Goal: Contribute content: Add original content to the website for others to see

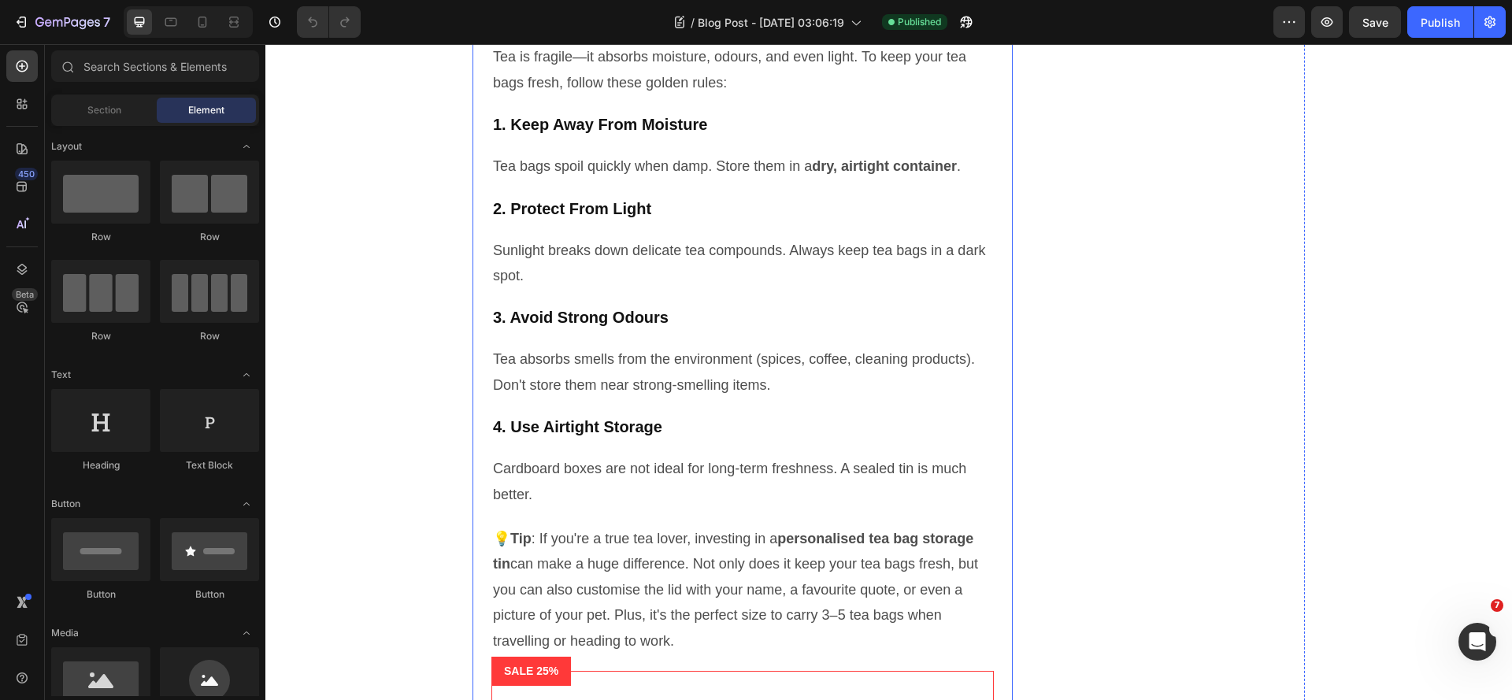
scroll to position [2678, 0]
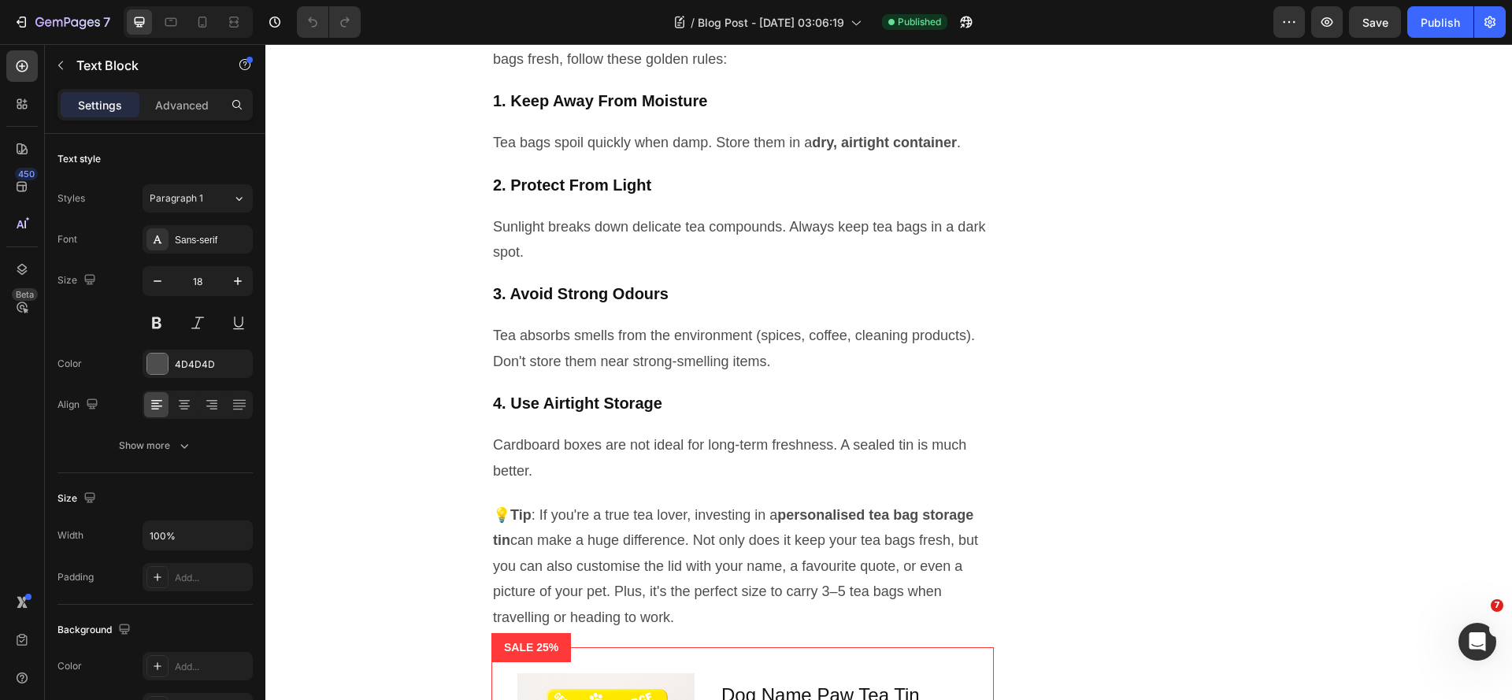
drag, startPoint x: 734, startPoint y: 251, endPoint x: 775, endPoint y: 229, distance: 46.5
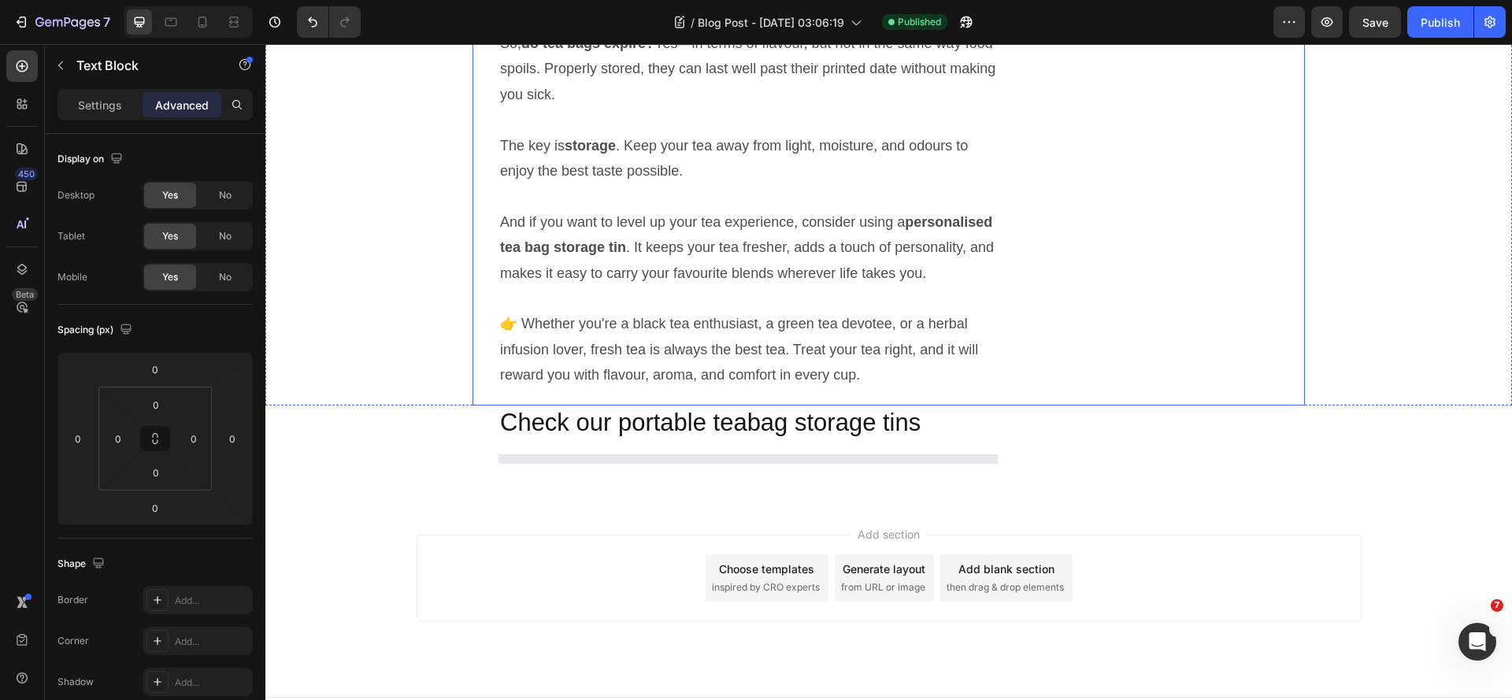
scroll to position [5749, 0]
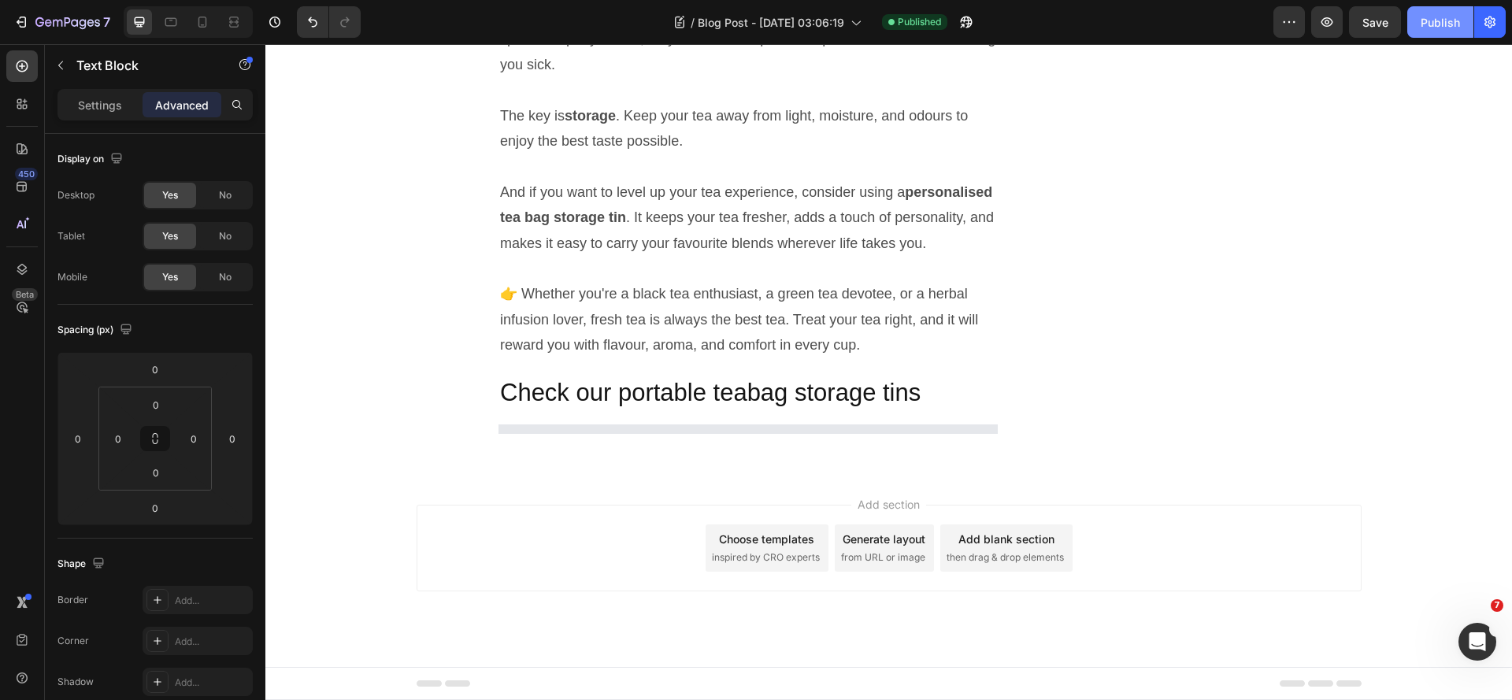
click at [1444, 20] on div "Publish" at bounding box center [1440, 22] width 39 height 17
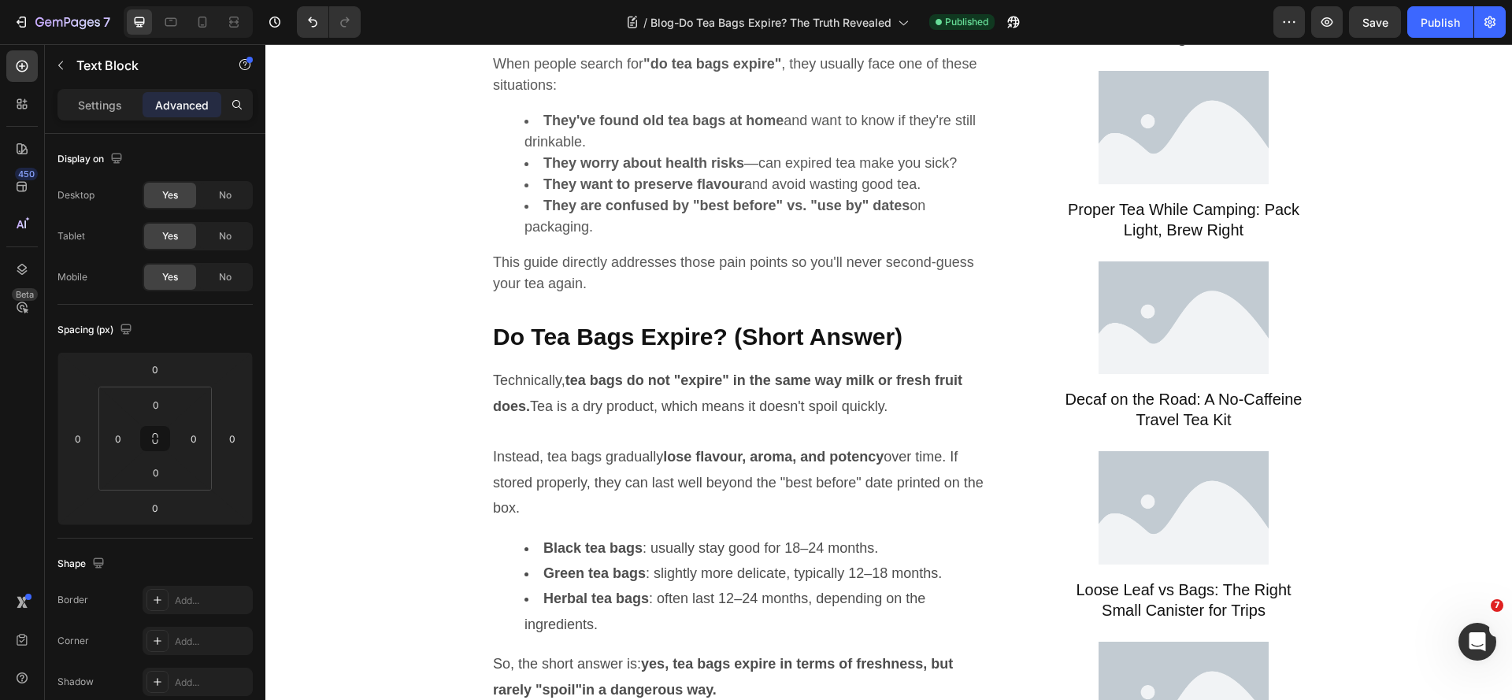
scroll to position [1181, 0]
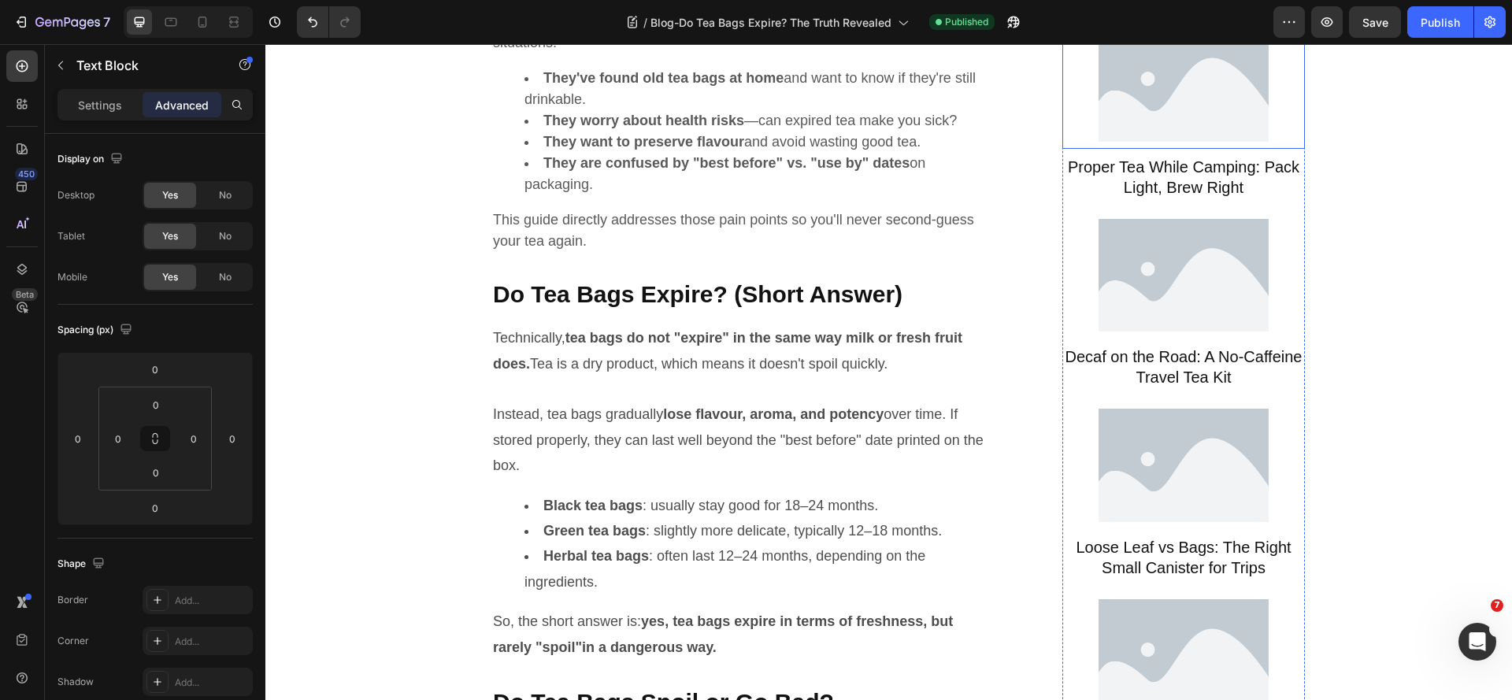
click at [1181, 149] on img at bounding box center [1184, 85] width 170 height 128
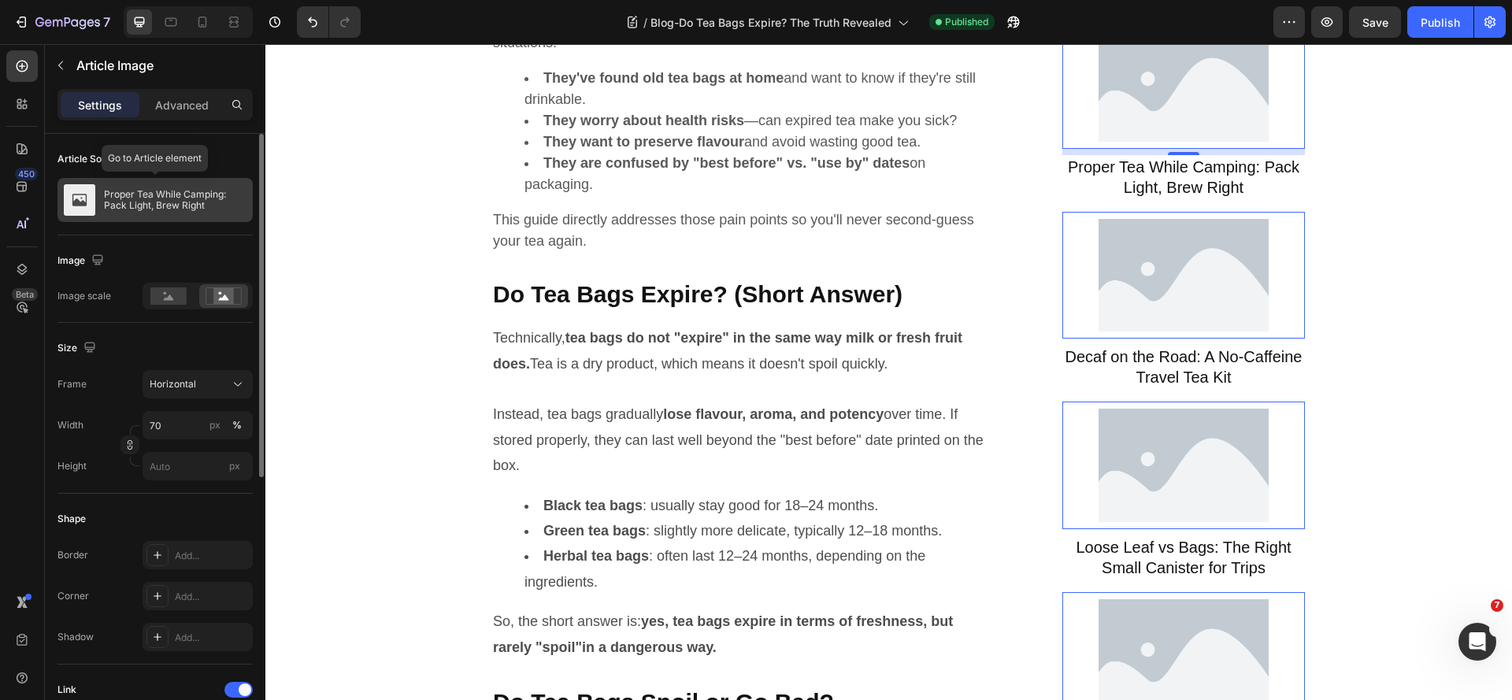
click at [120, 203] on p "Proper Tea While Camping: Pack Light, Brew Right" at bounding box center [175, 200] width 143 height 22
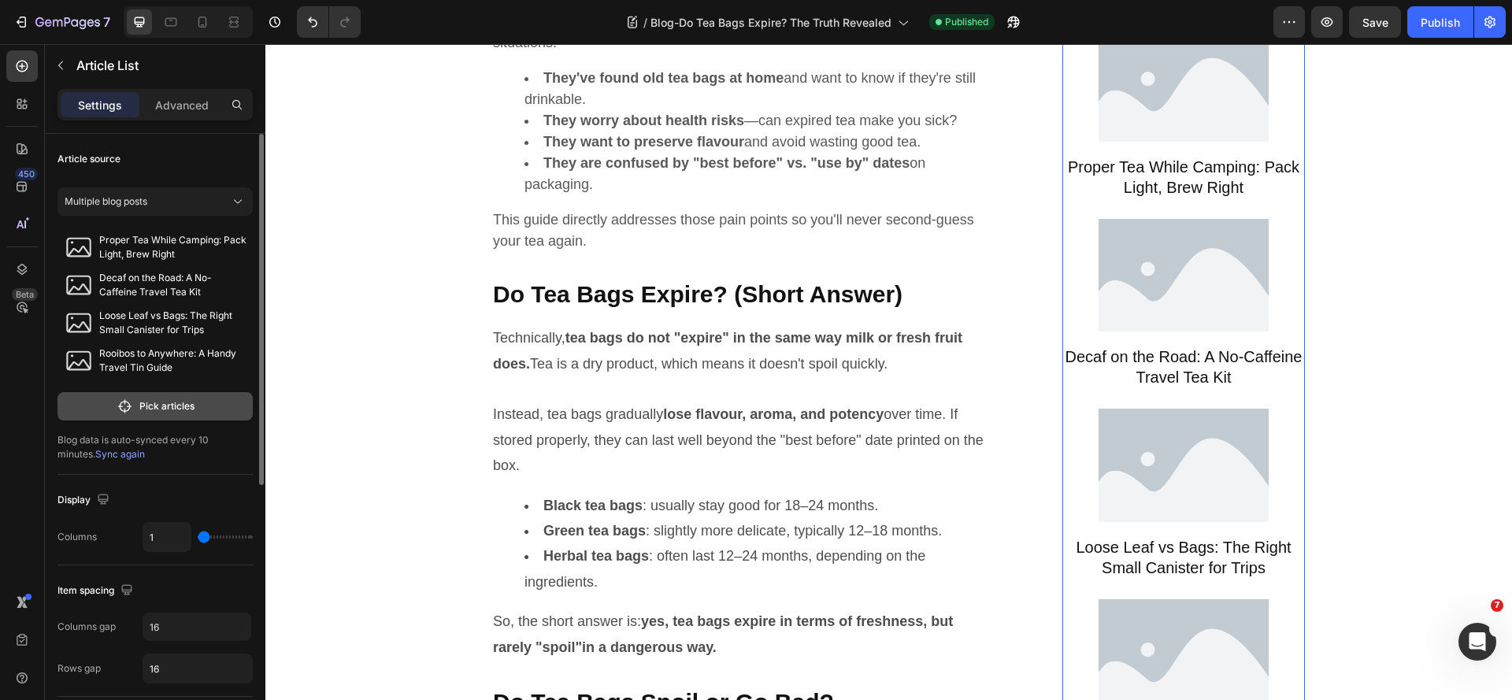
click at [200, 415] on button "Pick articles" at bounding box center [154, 406] width 195 height 28
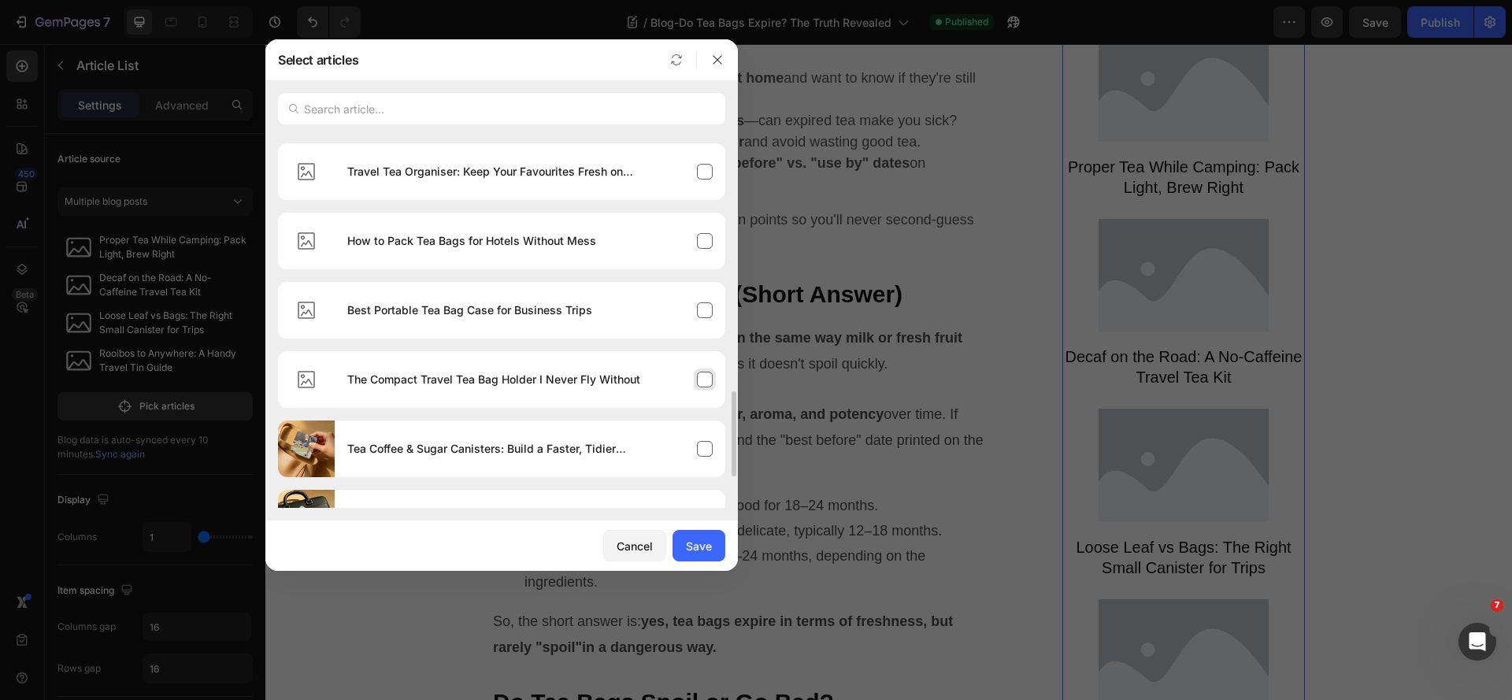
scroll to position [1237, 0]
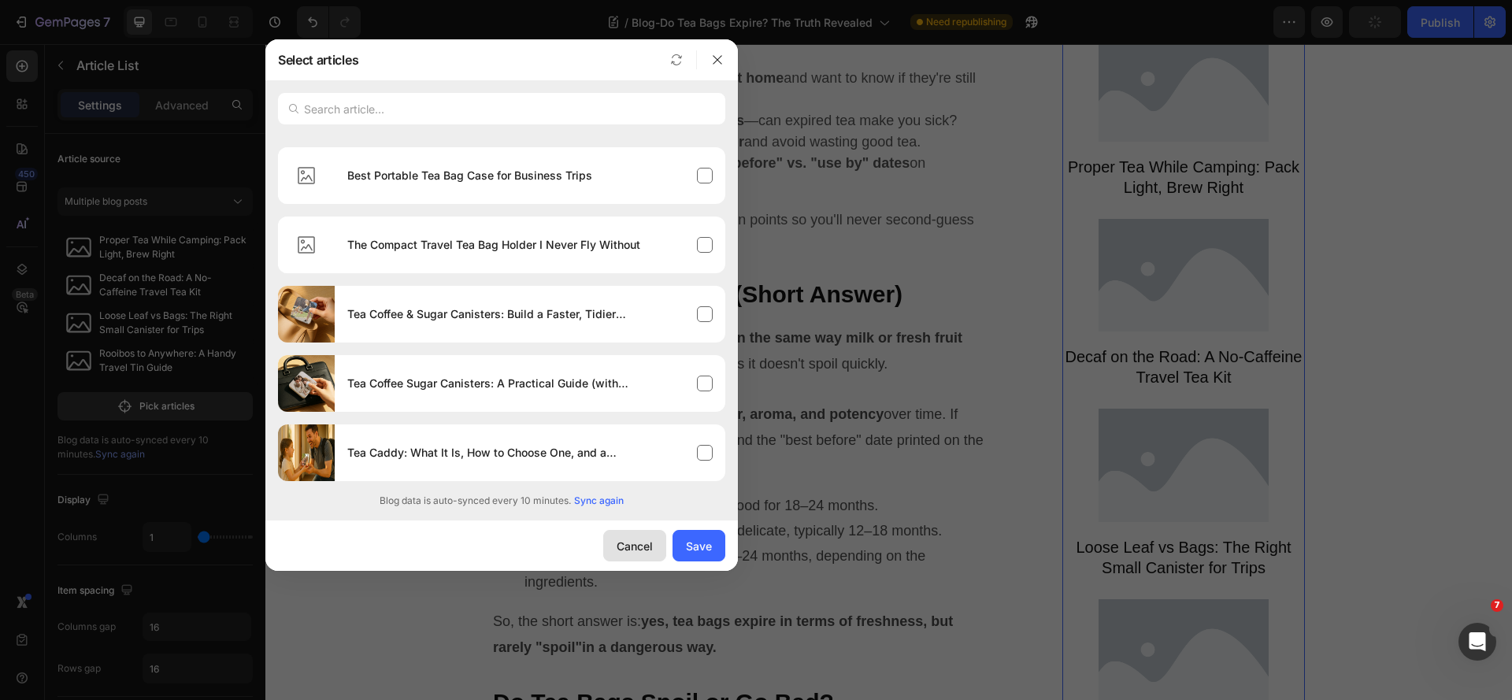
click at [629, 553] on div "Cancel" at bounding box center [635, 546] width 36 height 17
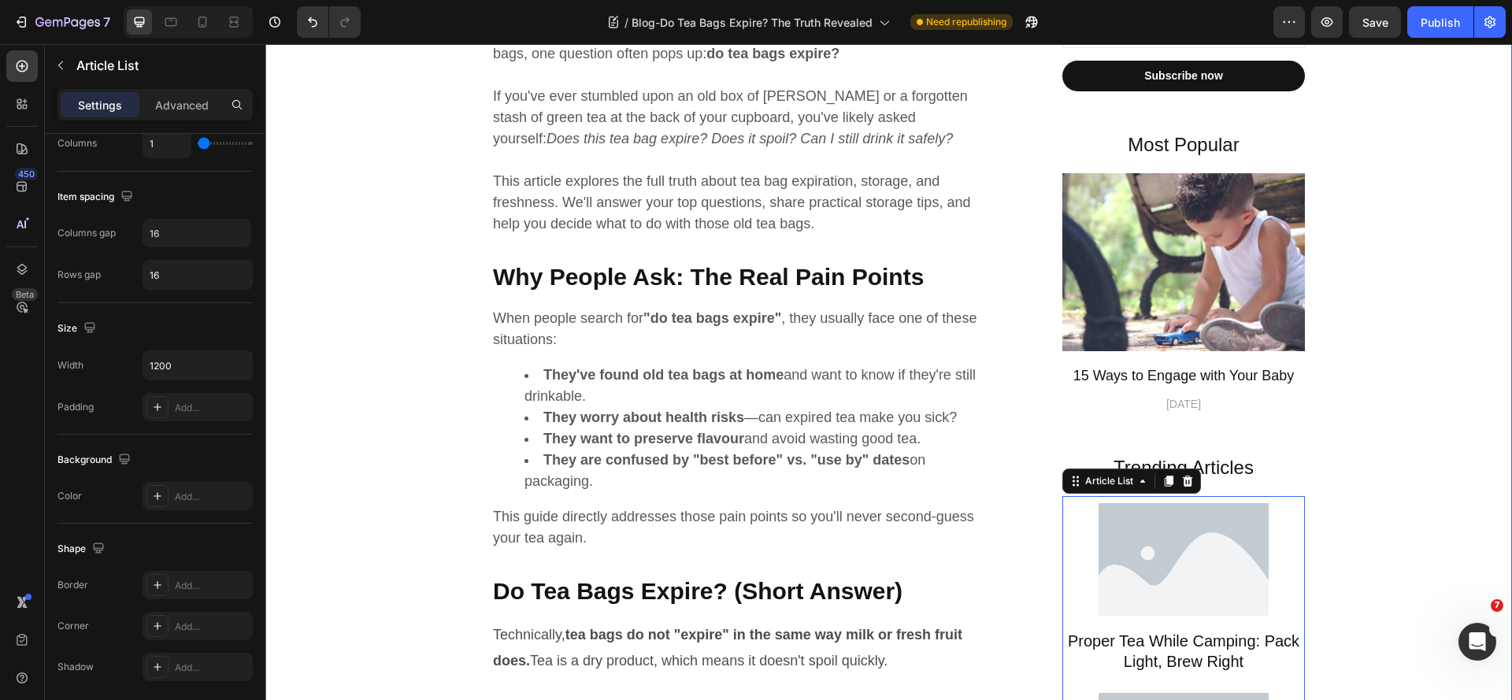
scroll to position [0, 0]
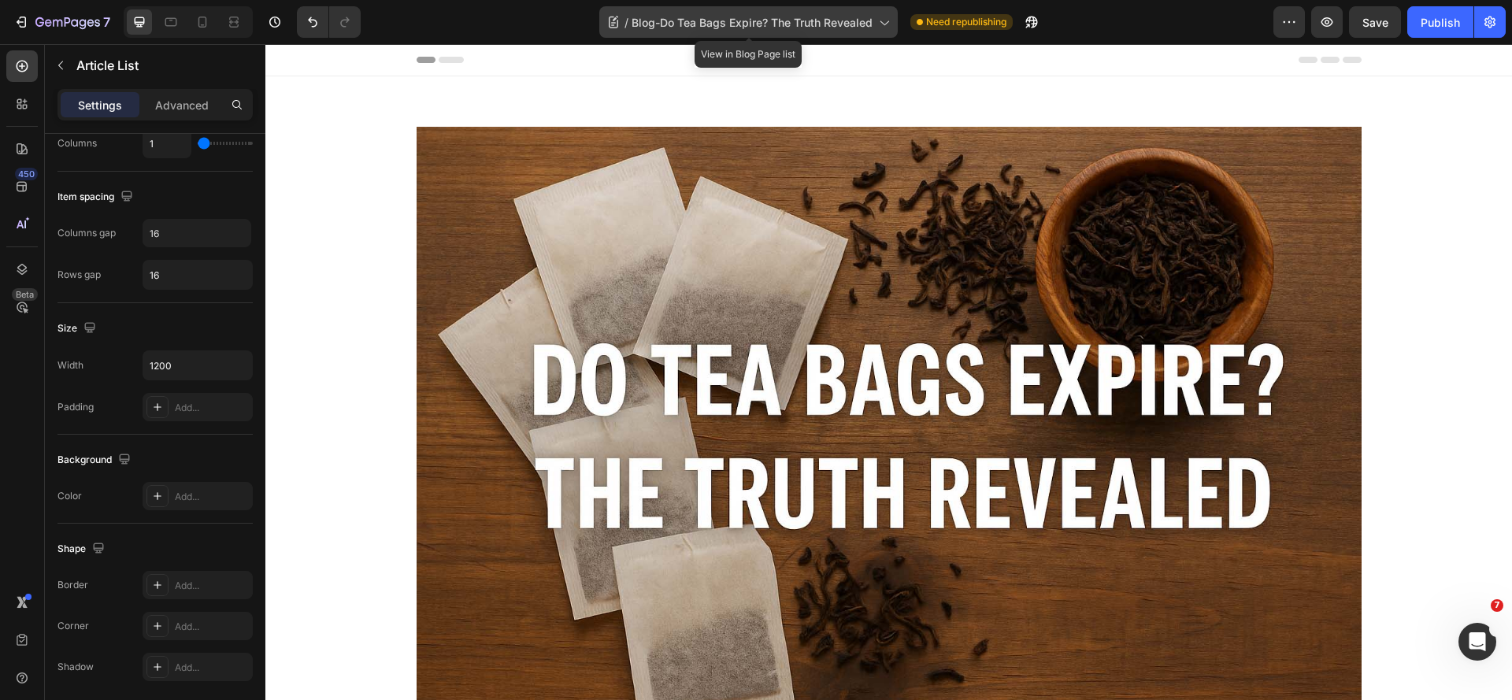
click at [800, 19] on span "Blog-Do Tea Bags Expire? The Truth Revealed" at bounding box center [752, 22] width 241 height 17
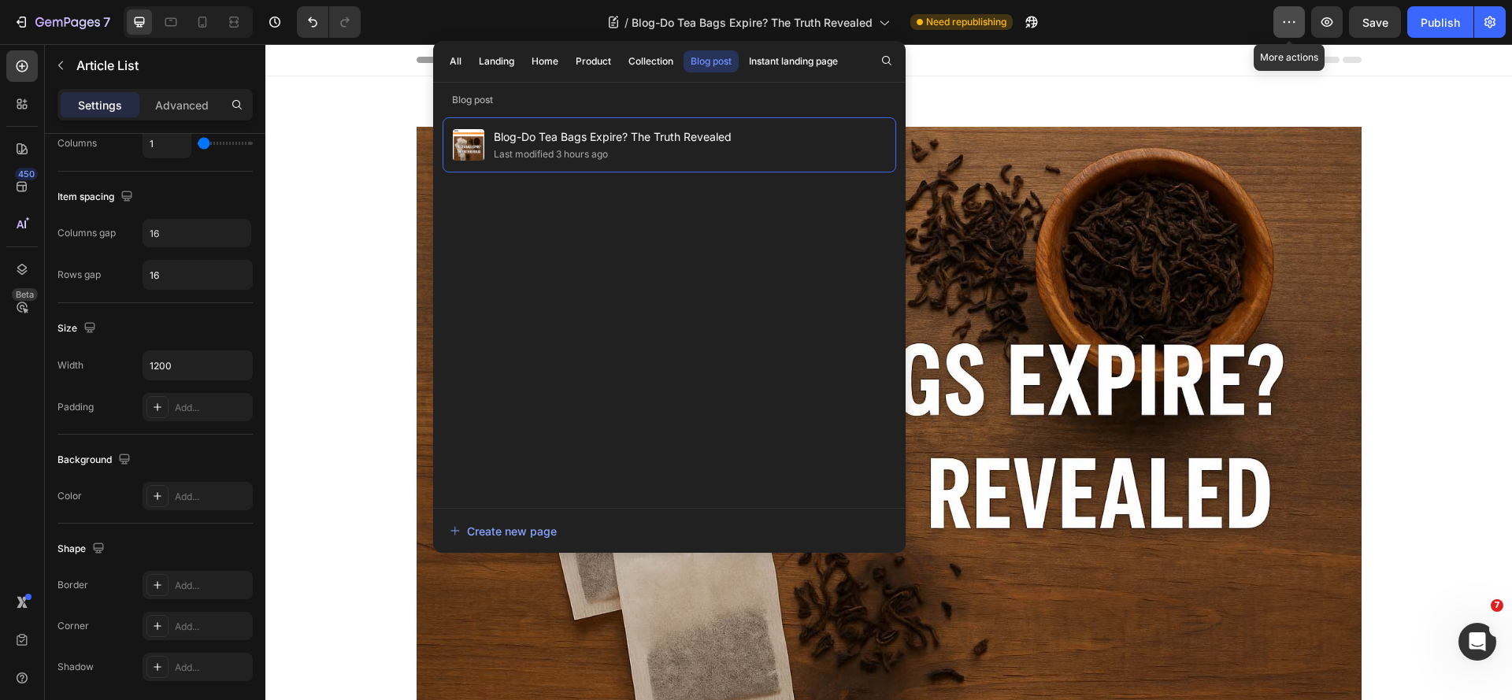
click at [1281, 28] on icon "button" at bounding box center [1289, 22] width 16 height 16
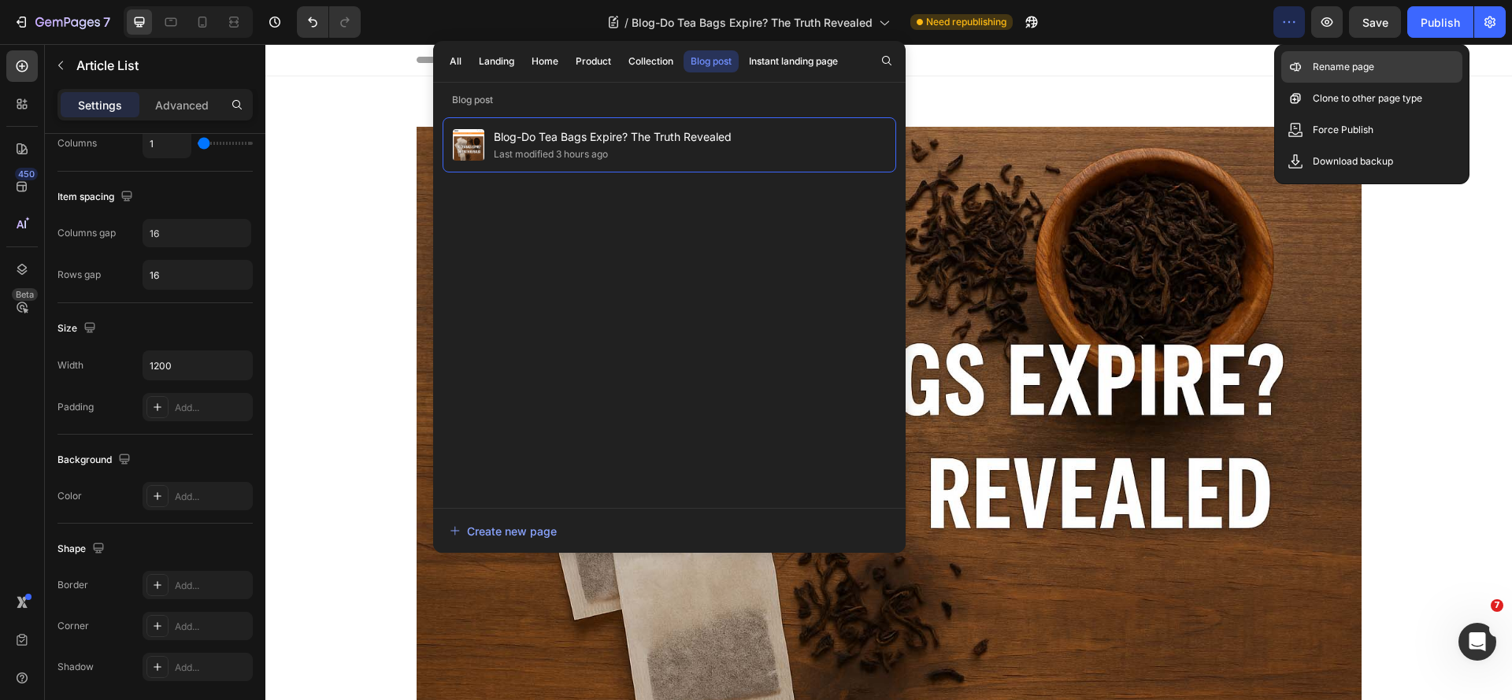
click at [1322, 69] on p "Rename page" at bounding box center [1343, 67] width 61 height 16
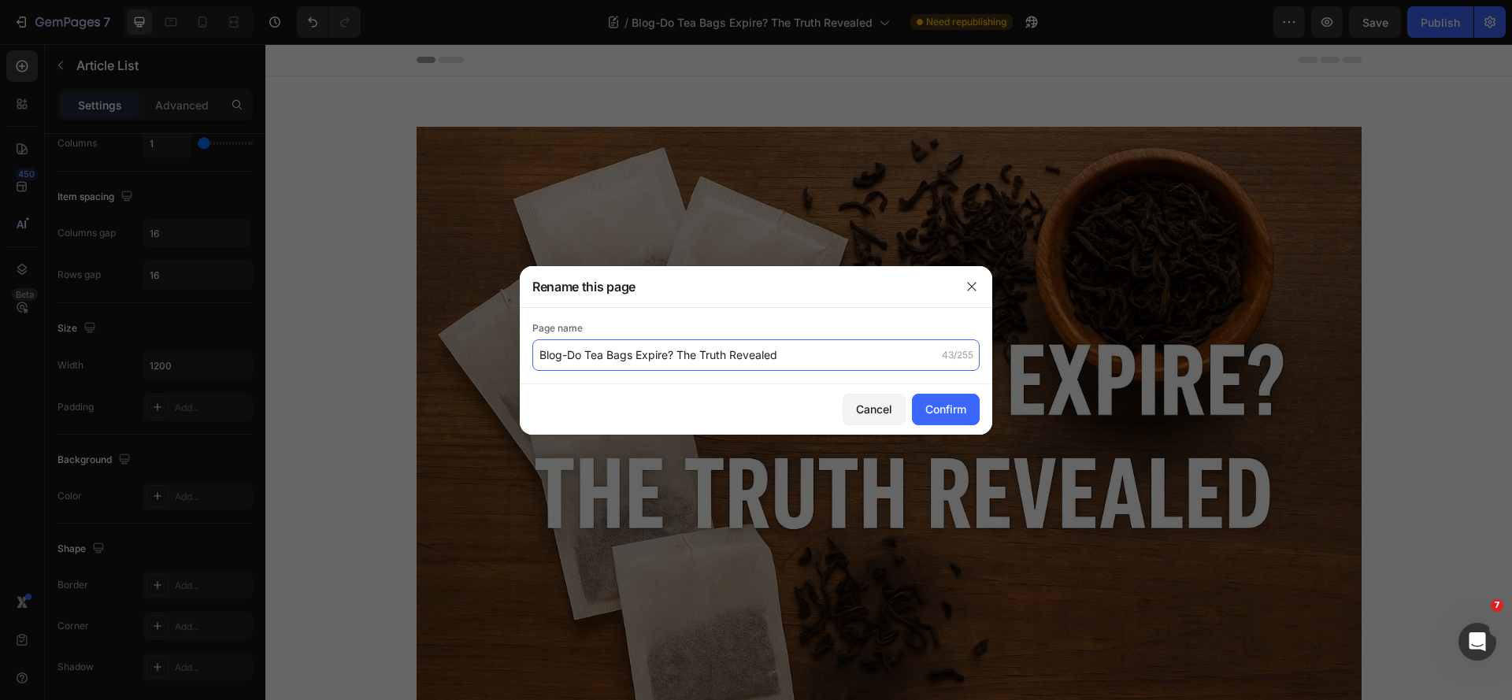
click at [565, 346] on input "Blog-Do Tea Bags Expire? The Truth Revealed" at bounding box center [755, 355] width 447 height 32
drag, startPoint x: 567, startPoint y: 350, endPoint x: 532, endPoint y: 361, distance: 36.4
click at [532, 361] on input "Blog-Do Tea Bags Expire? The Truth Revealed" at bounding box center [755, 355] width 447 height 32
type input "Do Tea Bags Expire? The Truth Revealed"
click at [974, 399] on button "Confirm" at bounding box center [946, 410] width 68 height 32
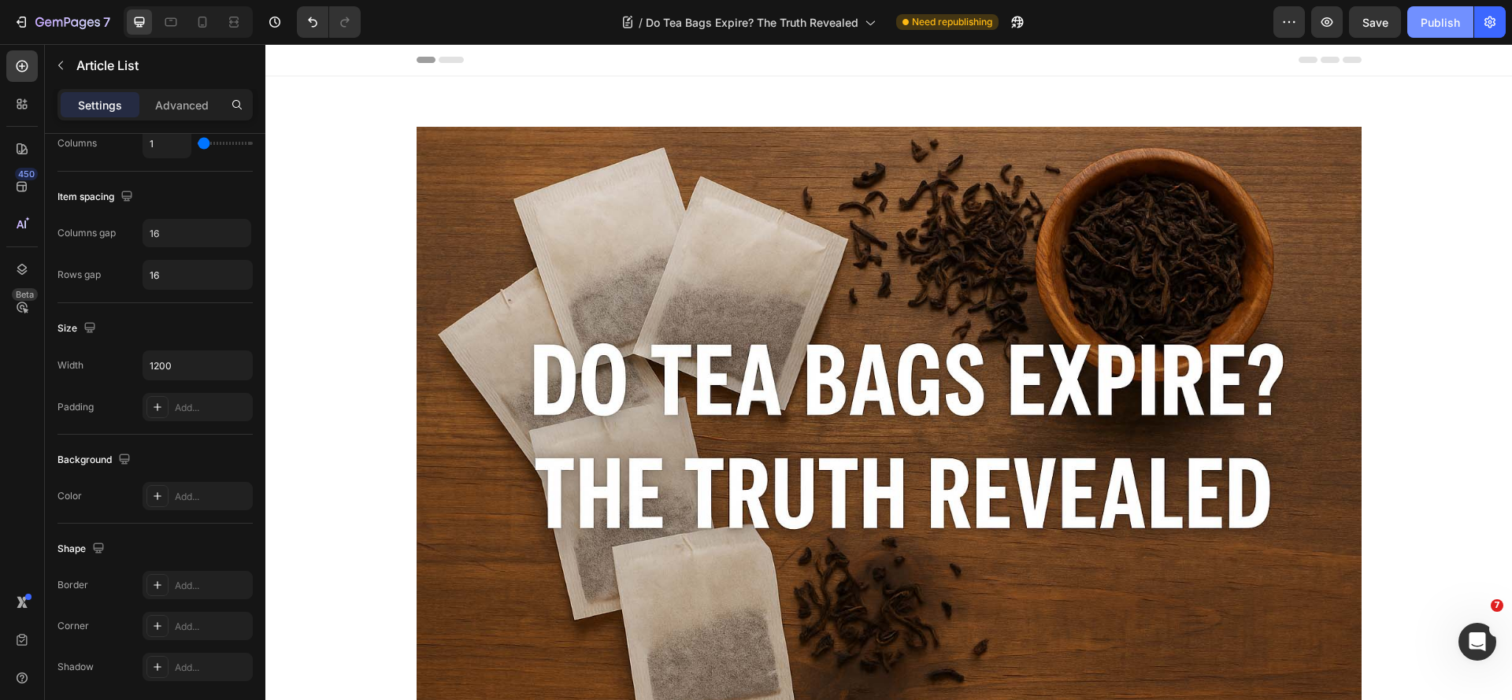
click at [1444, 23] on div "Publish" at bounding box center [1440, 22] width 39 height 17
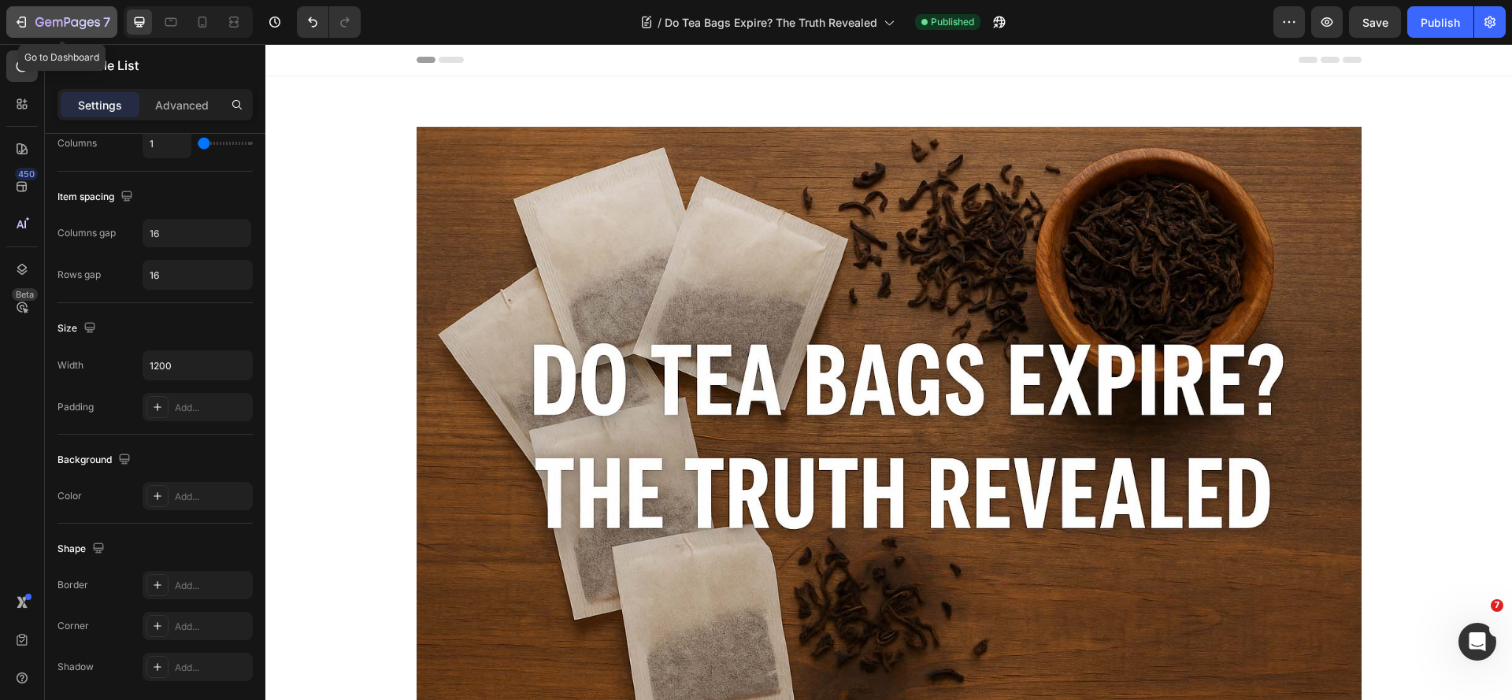
click at [24, 20] on icon "button" at bounding box center [21, 22] width 16 height 16
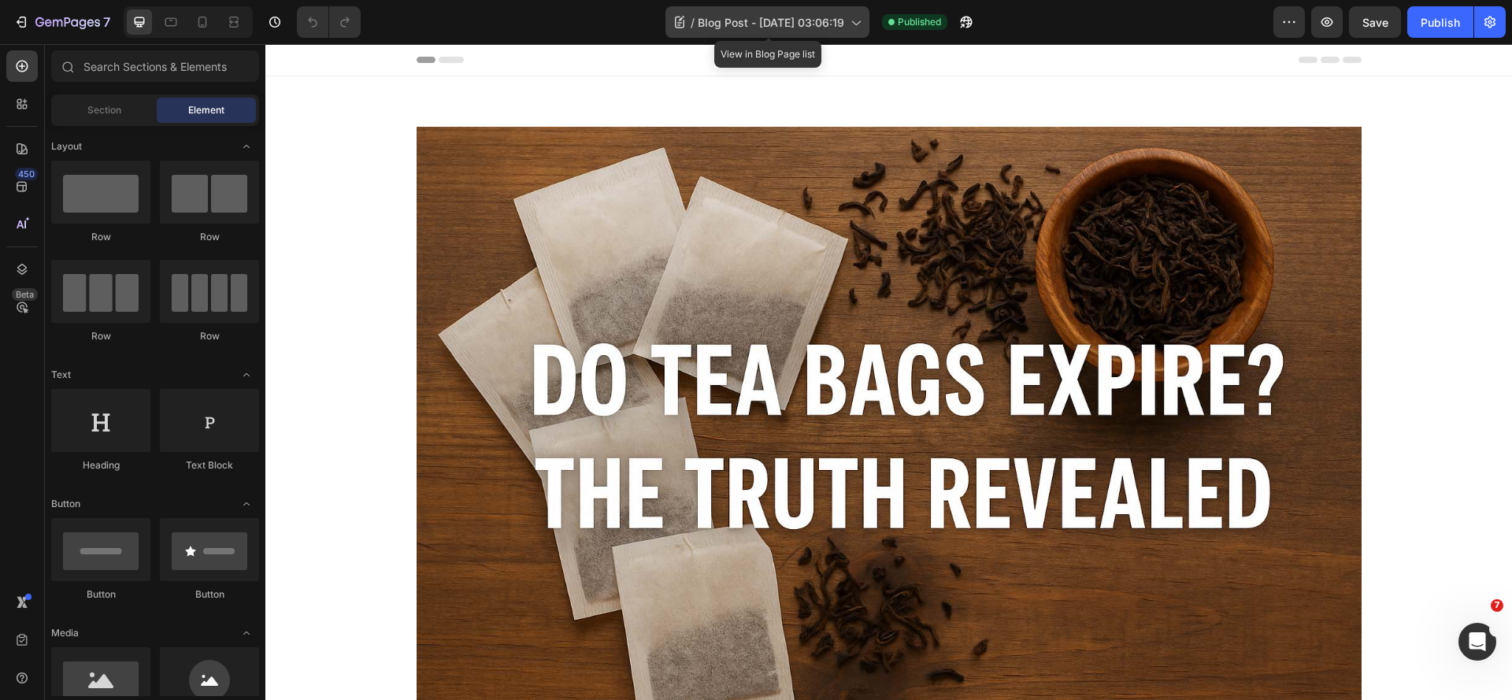
click at [707, 19] on span "Blog Post - [DATE] 03:06:19" at bounding box center [771, 22] width 146 height 17
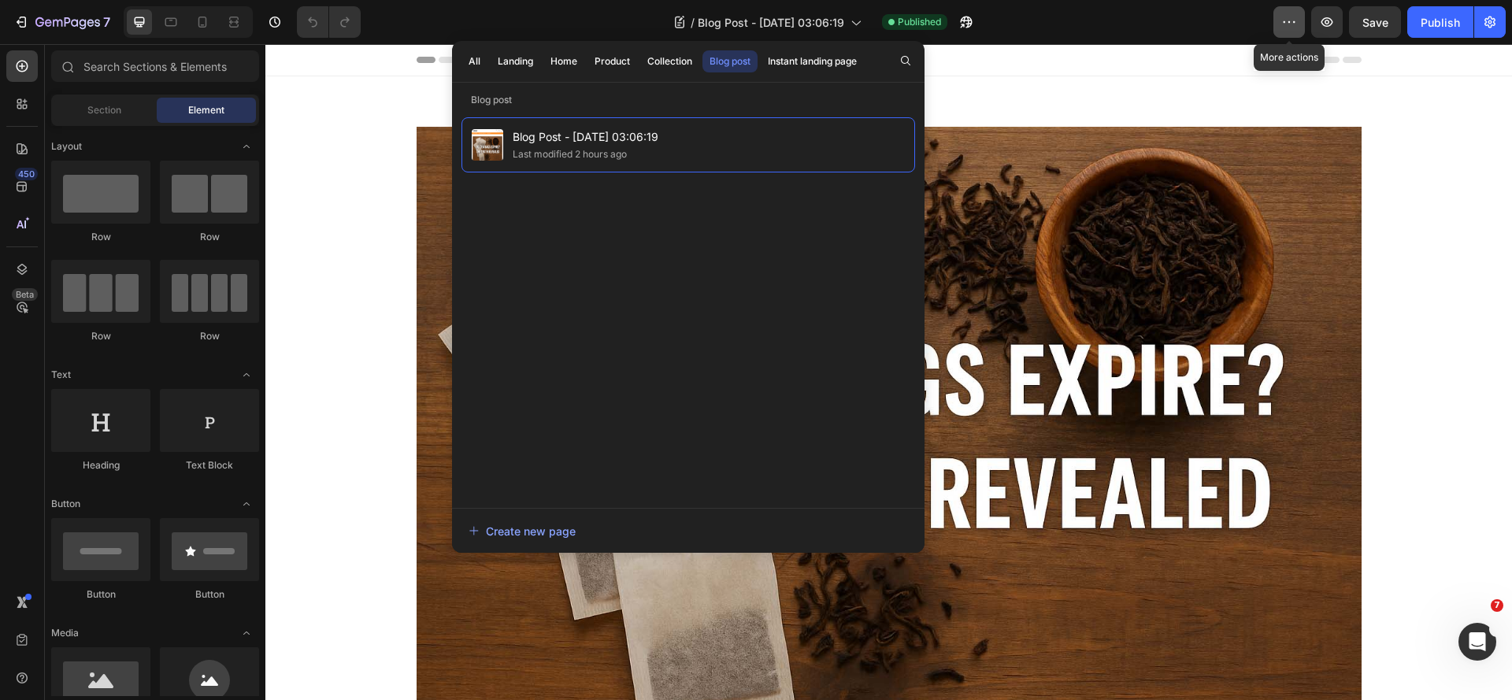
click at [1294, 23] on icon "button" at bounding box center [1289, 22] width 16 height 16
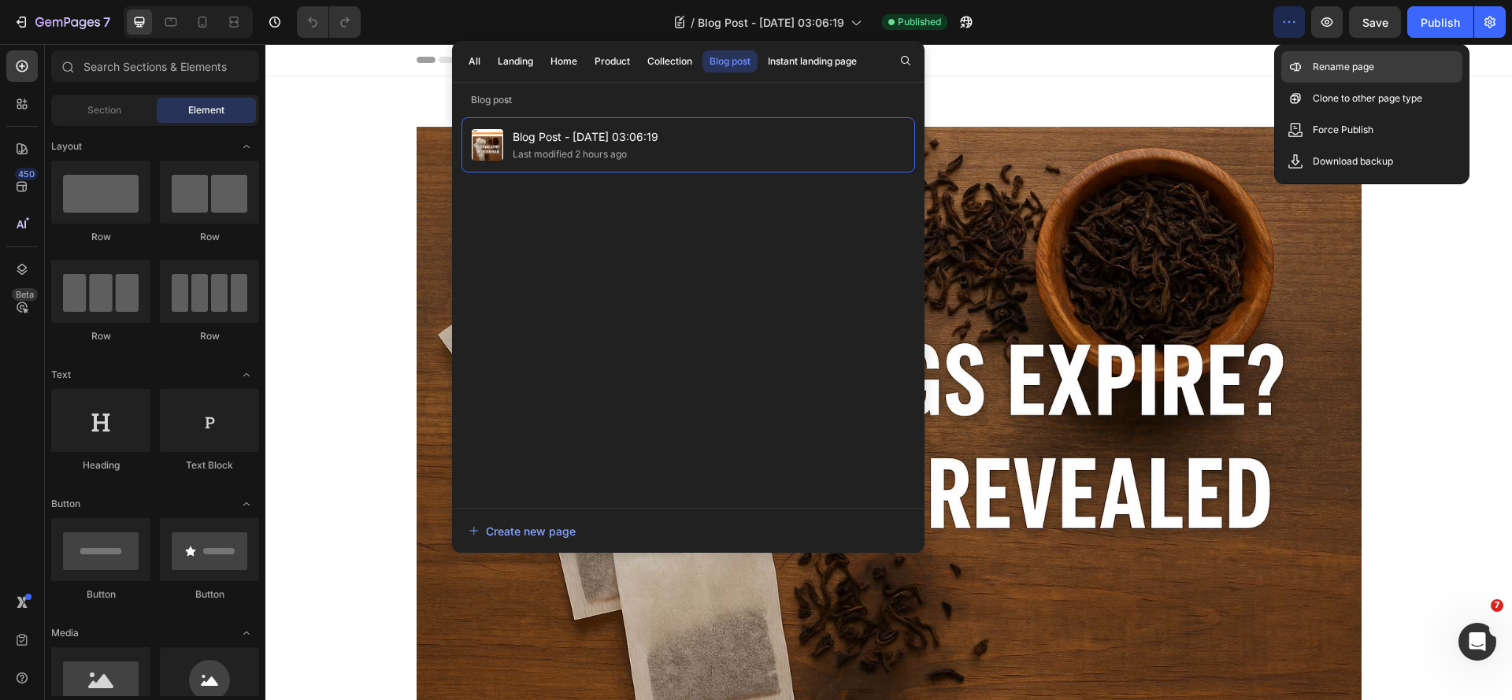
click at [1333, 66] on p "Rename page" at bounding box center [1343, 67] width 61 height 16
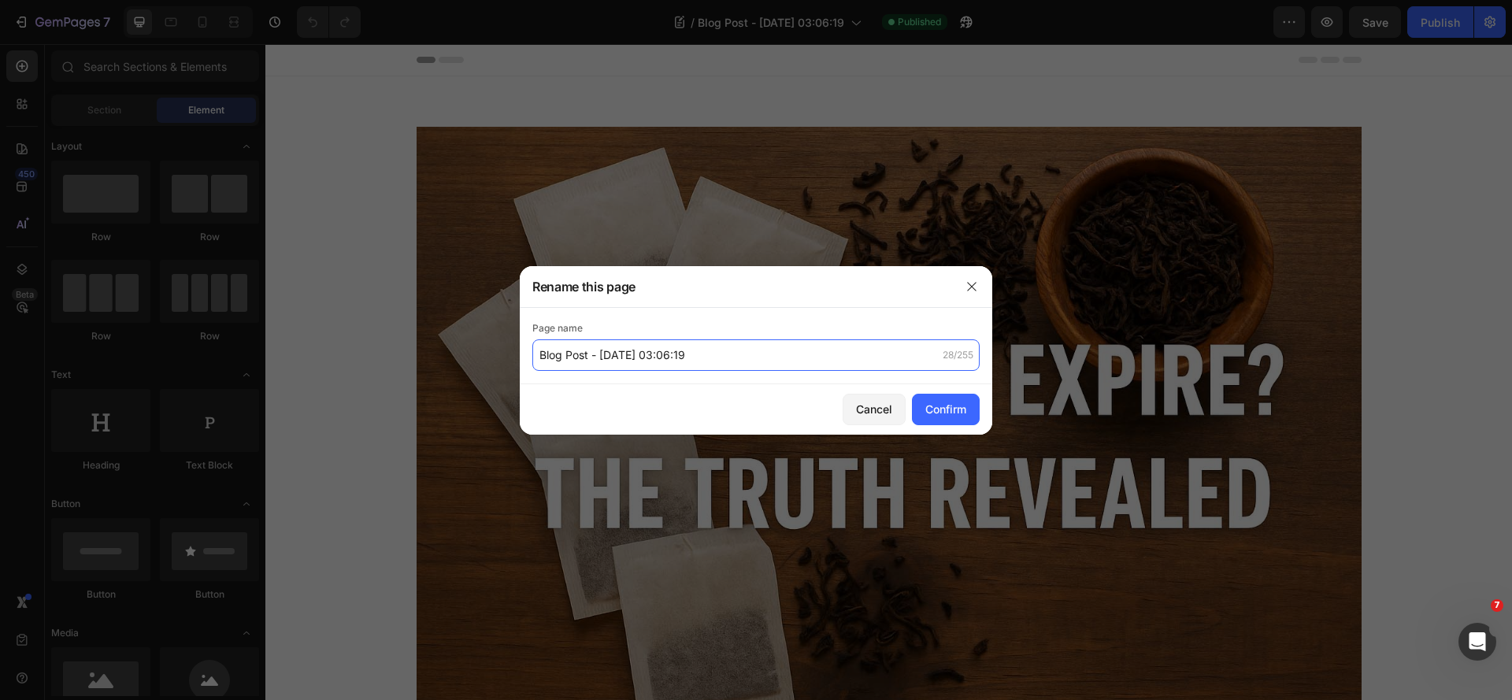
paste input "Do Tea Bags Expire? The Truth Revealed"
drag, startPoint x: 946, startPoint y: 408, endPoint x: 817, endPoint y: 369, distance: 134.0
click at [817, 369] on div "Rename this page Page name Do Tea Bags Expire? The Truth Revealed 38/255 Cancel…" at bounding box center [756, 350] width 473 height 169
click at [539, 357] on input "Do Tea Bags Expire? The Truth Revealed" at bounding box center [755, 355] width 447 height 32
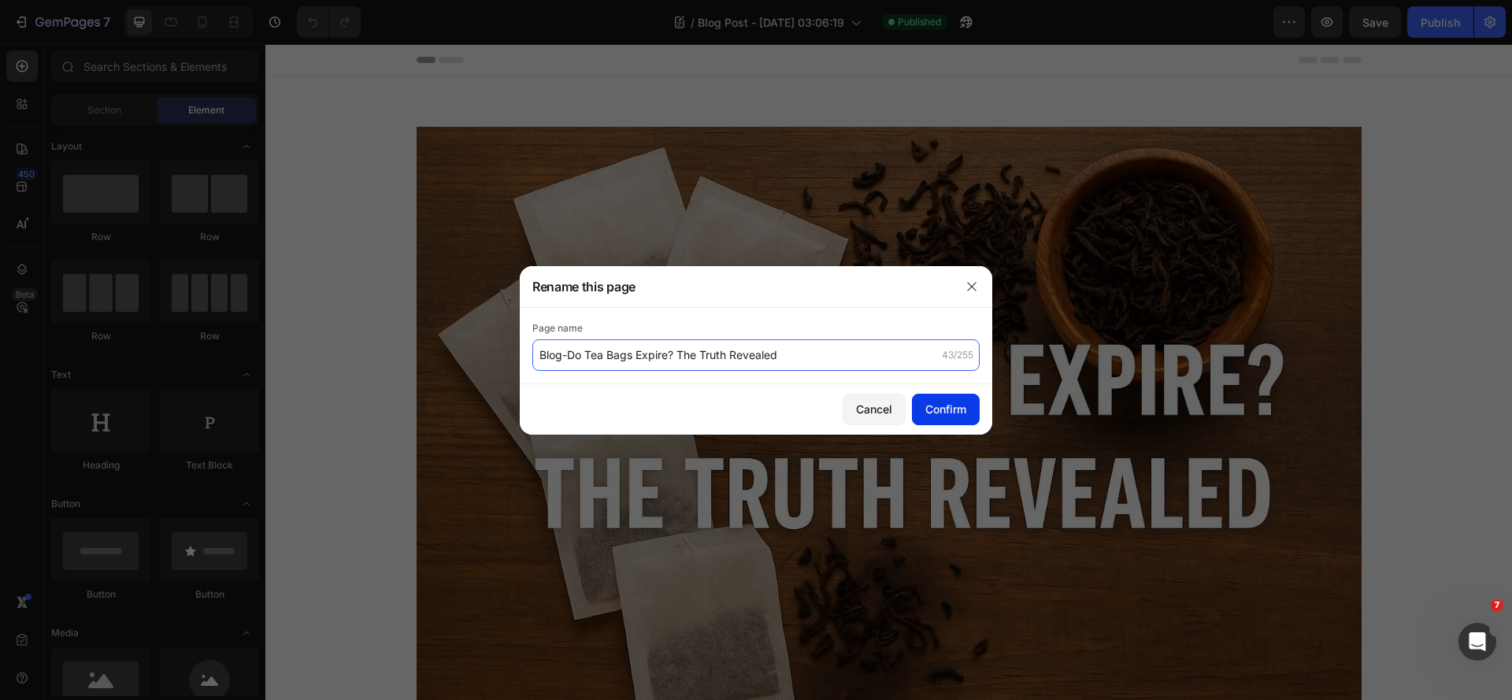
type input "Blog-Do Tea Bags Expire? The Truth Revealed"
click at [934, 414] on div "Confirm" at bounding box center [945, 409] width 41 height 17
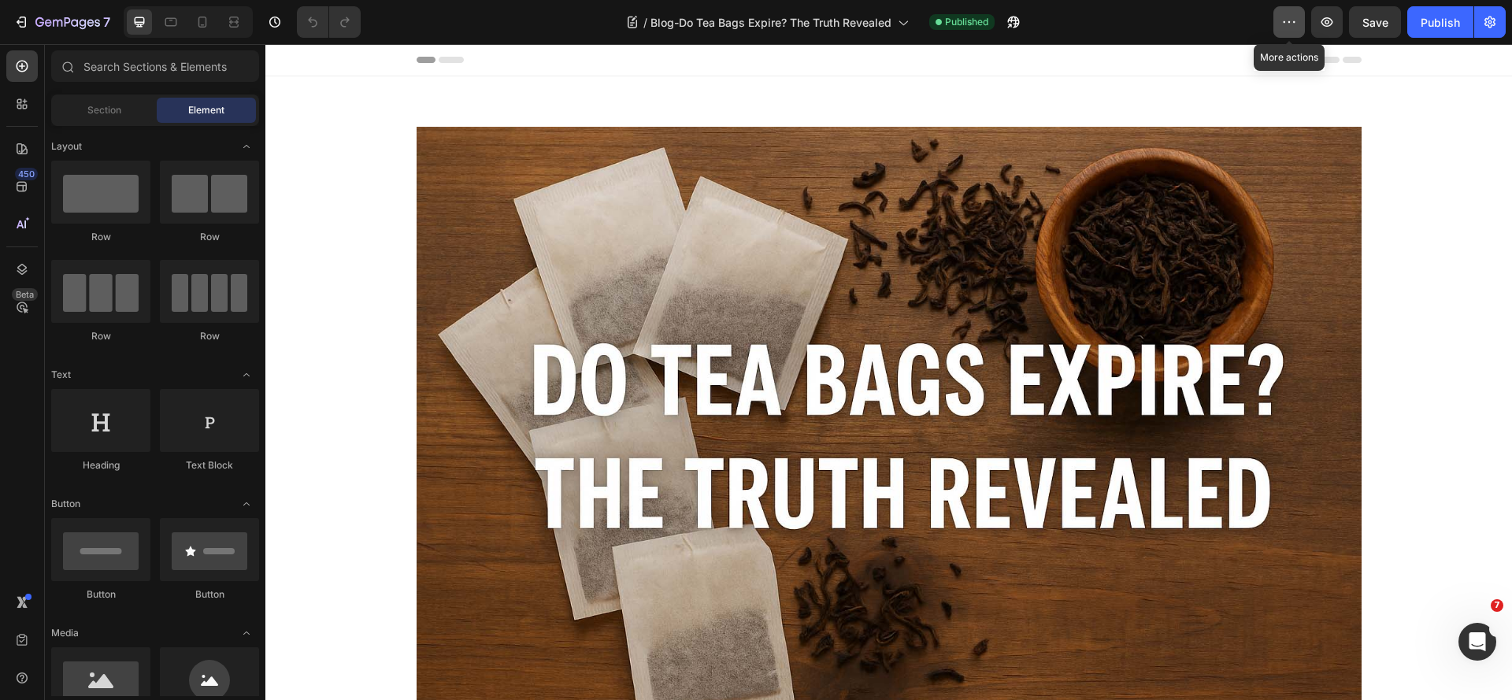
click at [1292, 26] on icon "button" at bounding box center [1289, 22] width 16 height 16
click at [1451, 24] on div "Publish" at bounding box center [1440, 22] width 39 height 17
click at [1297, 17] on icon "button" at bounding box center [1289, 22] width 16 height 16
click at [1495, 19] on icon "button" at bounding box center [1490, 23] width 11 height 12
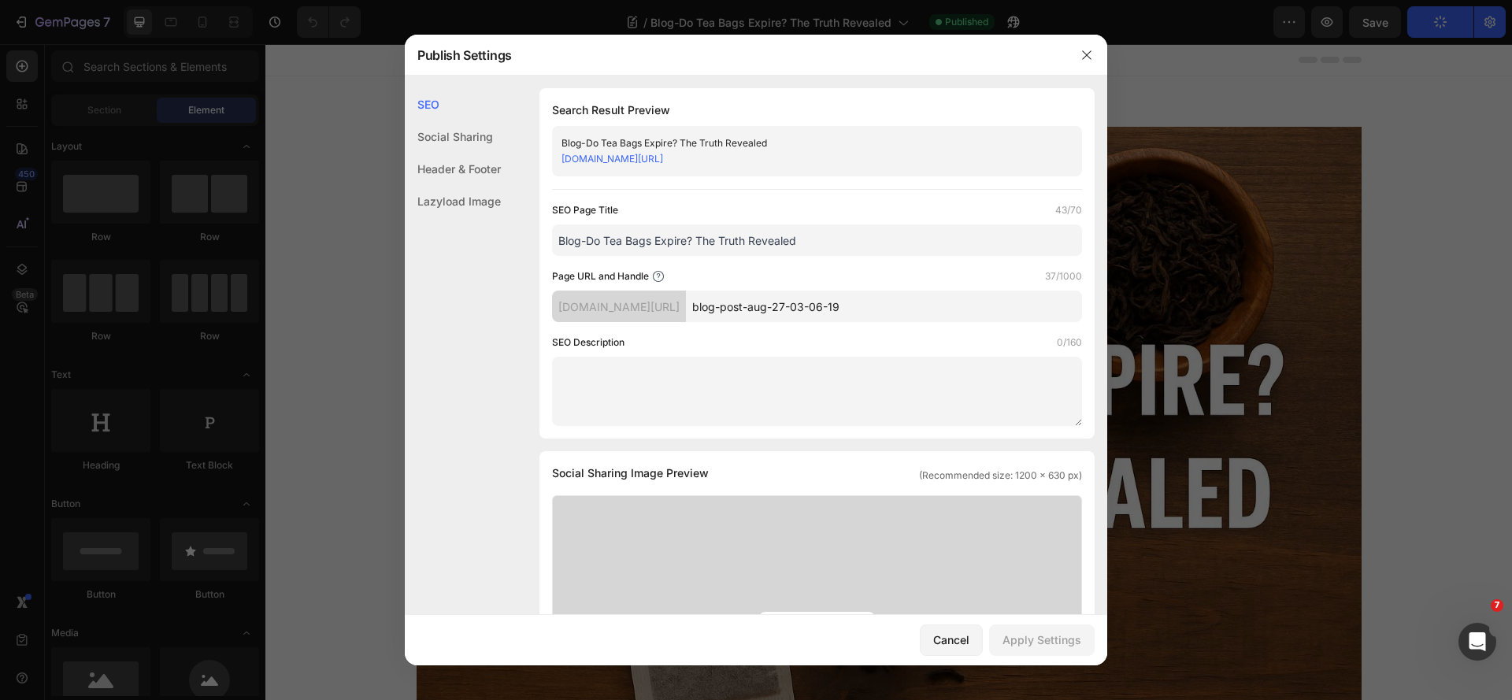
click at [819, 239] on input "Blog-Do Tea Bags Expire? The Truth Revealed" at bounding box center [817, 240] width 530 height 32
click at [817, 308] on input "blog-post-aug-27-03-06-19" at bounding box center [884, 307] width 396 height 32
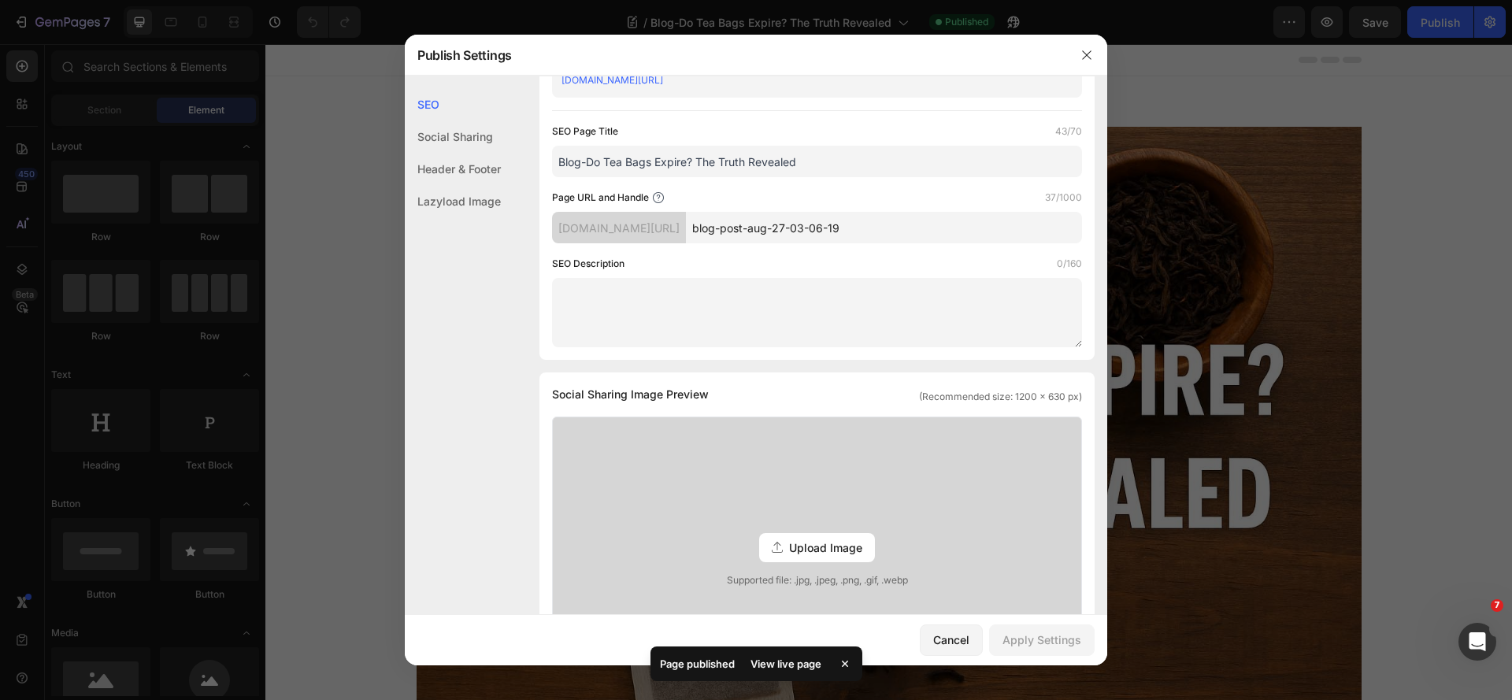
click at [699, 295] on textarea at bounding box center [817, 312] width 530 height 69
drag, startPoint x: 821, startPoint y: 165, endPoint x: 516, endPoint y: 165, distance: 304.8
click at [516, 165] on div "SEO Search Result Preview Blog-Do Tea Bags Expire? The Truth Revealed [DOMAIN_N…" at bounding box center [756, 621] width 703 height 1225
paste input "Do Tea Bags Expire? Storage Tips & Truth Revealed | Stepoy"
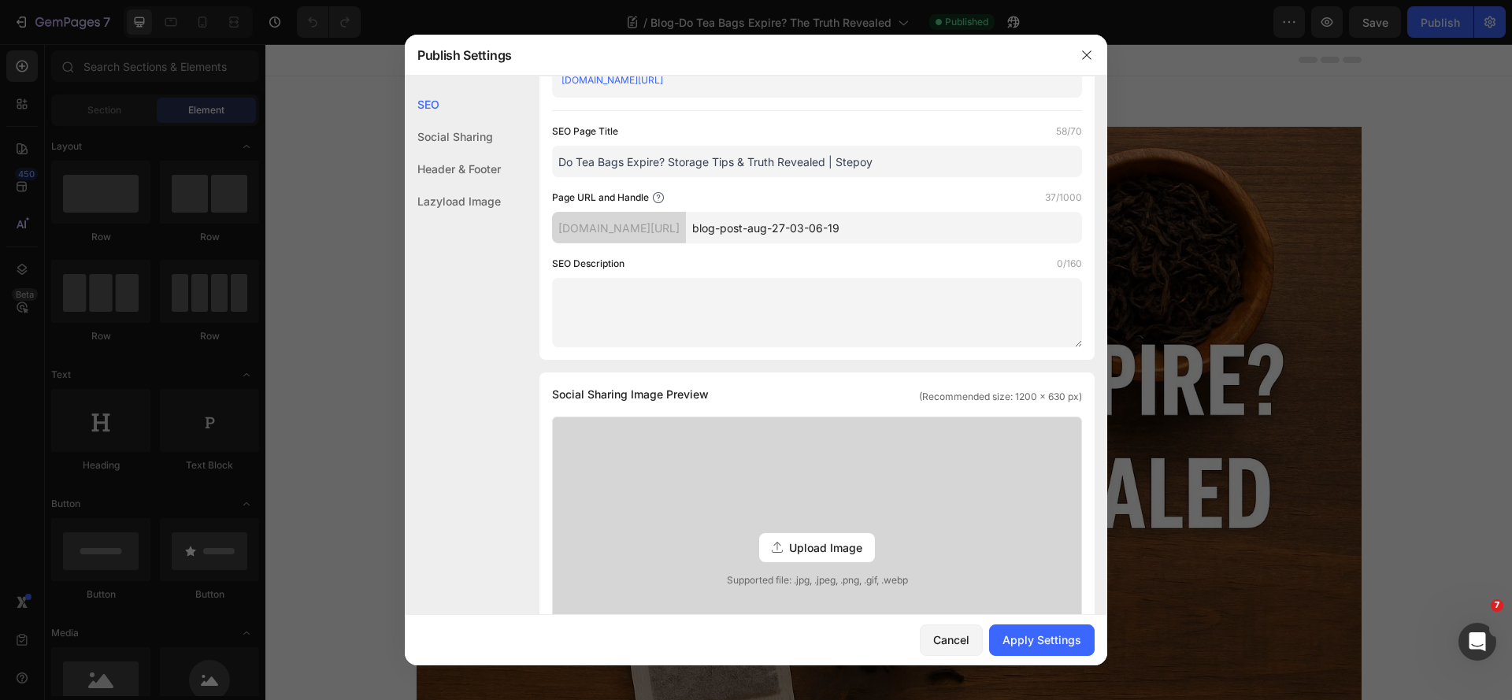
type input "Do Tea Bags Expire? Storage Tips & Truth Revealed | Stepoy"
click at [751, 301] on textarea at bounding box center [817, 312] width 530 height 69
paste textarea "Do tea bags expire? Discover how long tea bags last, signs of spoilage, and sto…"
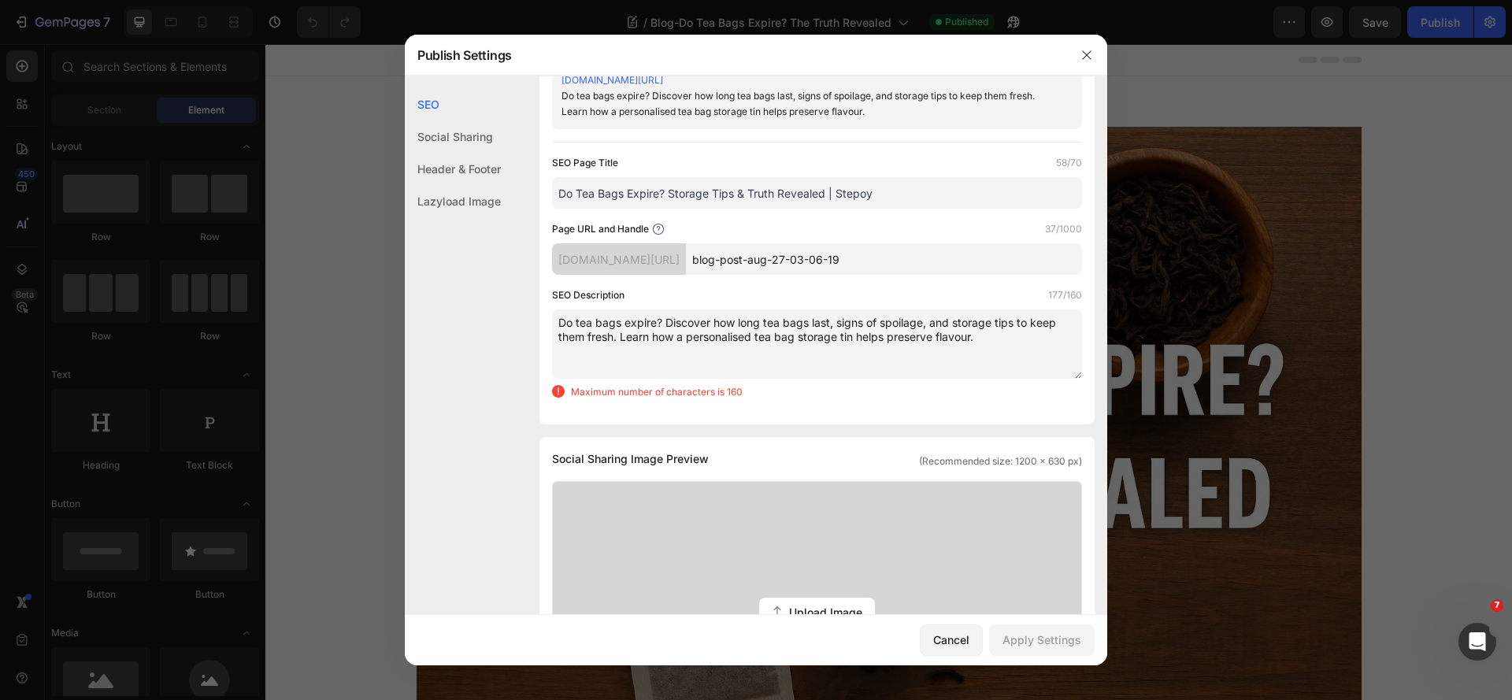
click at [714, 328] on textarea "Do tea bags expire? Discover how long tea bags last, signs of spoilage, and sto…" at bounding box center [817, 344] width 530 height 69
click at [759, 343] on textarea "Do tea bags expire? Discover how long tea bags last, signs of spoilage, and sto…" at bounding box center [817, 344] width 530 height 69
click at [673, 336] on textarea "Do tea bags expire? Discover how long tea bags last, signs of spoilage, and sto…" at bounding box center [817, 344] width 530 height 69
type textarea "Do tea bags expire? Discover how long tea bags last, signs of spoilage, and sto…"
drag, startPoint x: 810, startPoint y: 258, endPoint x: 984, endPoint y: 257, distance: 173.3
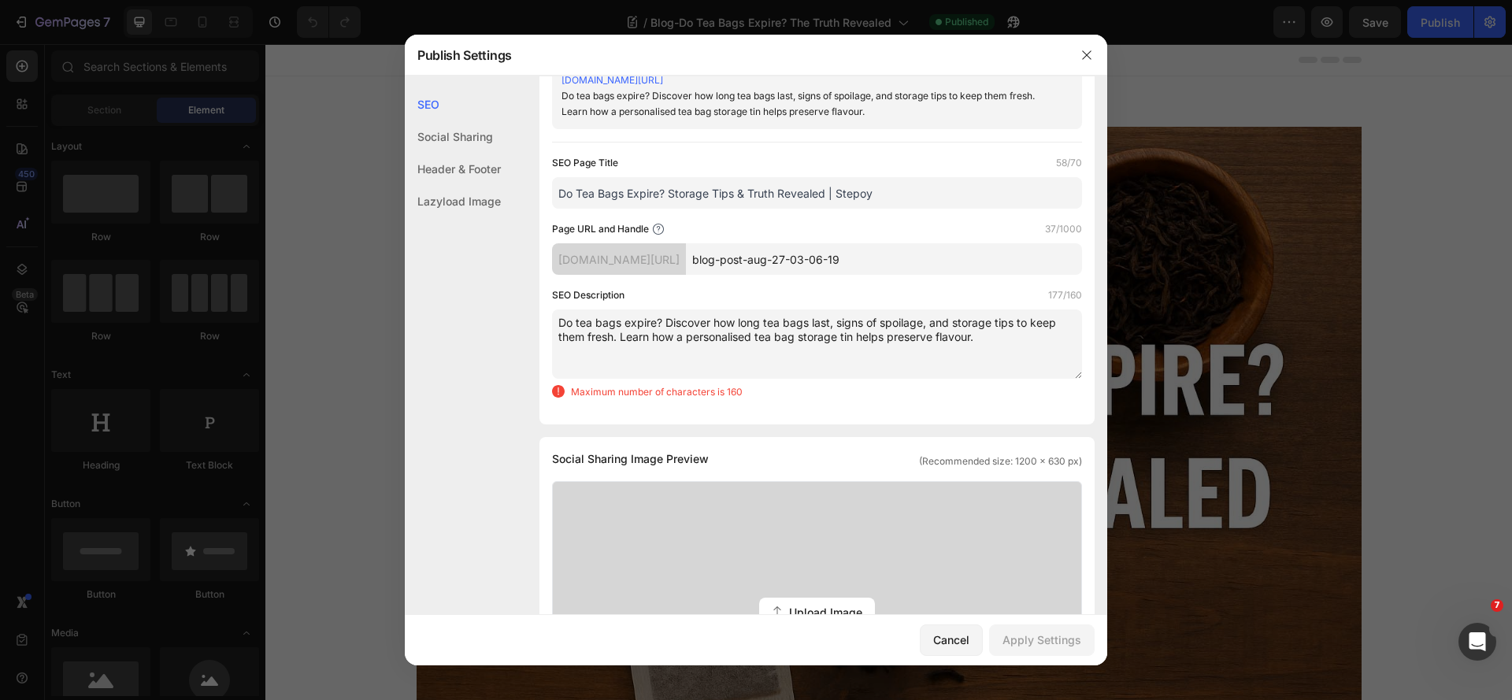
click at [984, 257] on input "blog-post-aug-27-03-06-19" at bounding box center [884, 259] width 396 height 32
paste input "do-tea-bags-expire"
type input "do-tea-bags-expire"
click at [830, 295] on div "SEO Description 177/160" at bounding box center [817, 295] width 530 height 16
click at [843, 369] on textarea "Do tea bags expire? Discover how long tea bags last, signs of spoilage, and sto…" at bounding box center [817, 344] width 530 height 69
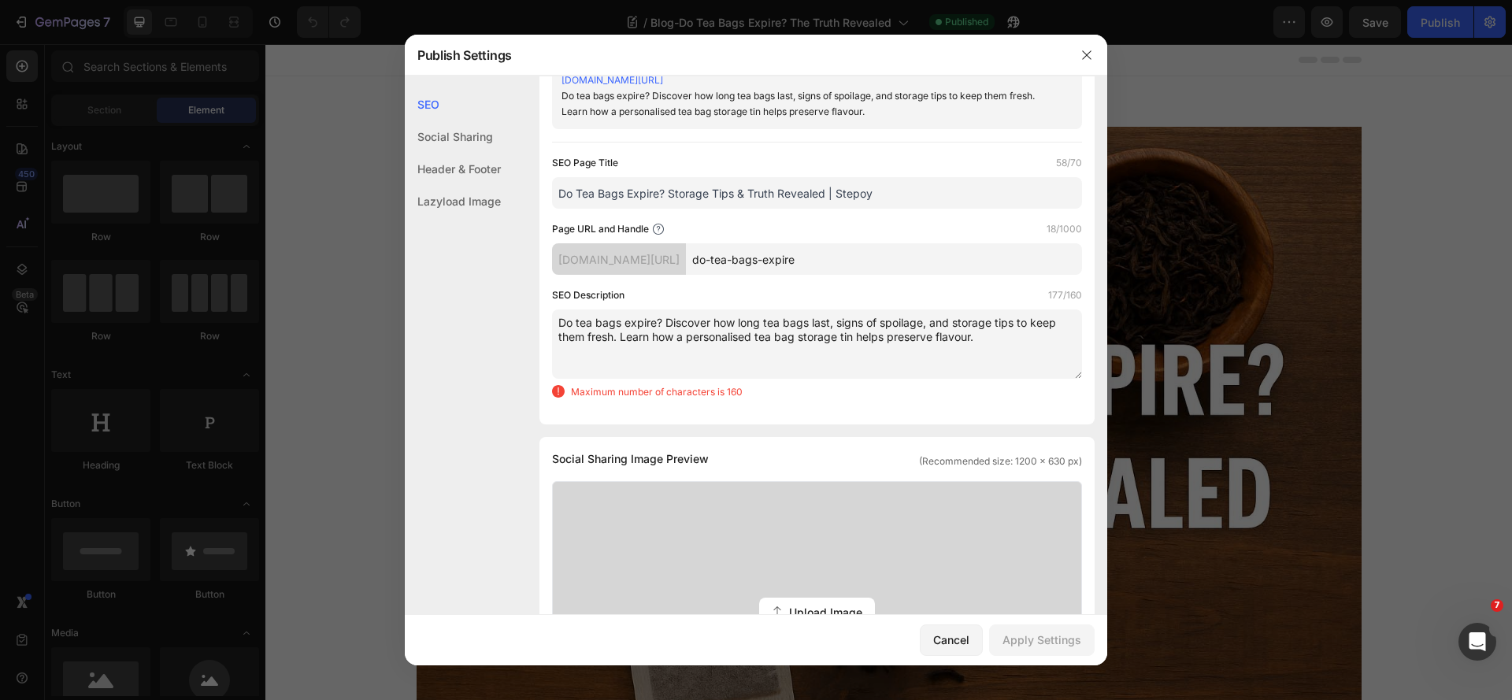
click at [677, 342] on textarea "Do tea bags expire? Discover how long tea bags last, signs of spoilage, and sto…" at bounding box center [817, 344] width 530 height 69
drag, startPoint x: 836, startPoint y: 324, endPoint x: 933, endPoint y: 325, distance: 97.7
click at [933, 325] on textarea "Do tea bags expire? Discover how long tea bags last, signs of spoilage, and sto…" at bounding box center [817, 344] width 530 height 69
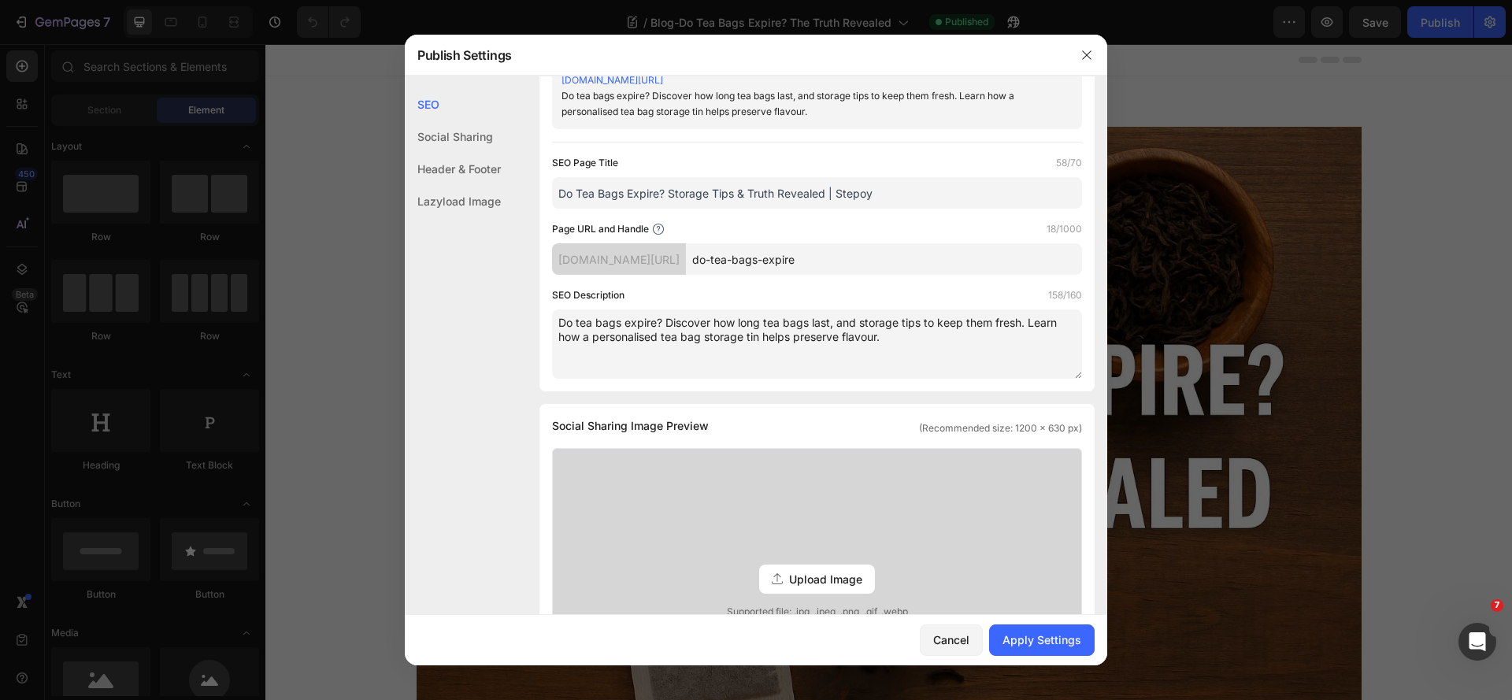
click at [934, 340] on textarea "Do tea bags expire? Discover how long tea bags last, and storage tips to keep t…" at bounding box center [817, 344] width 530 height 69
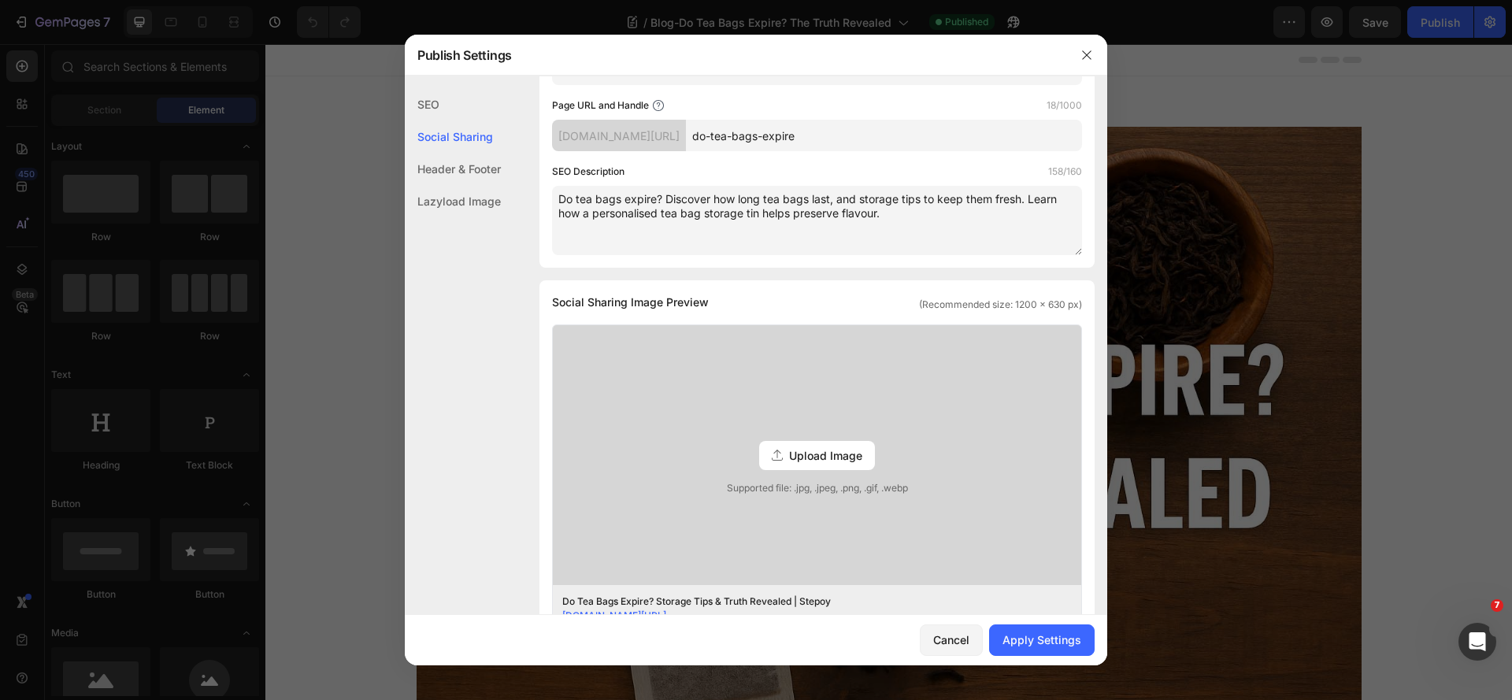
scroll to position [315, 0]
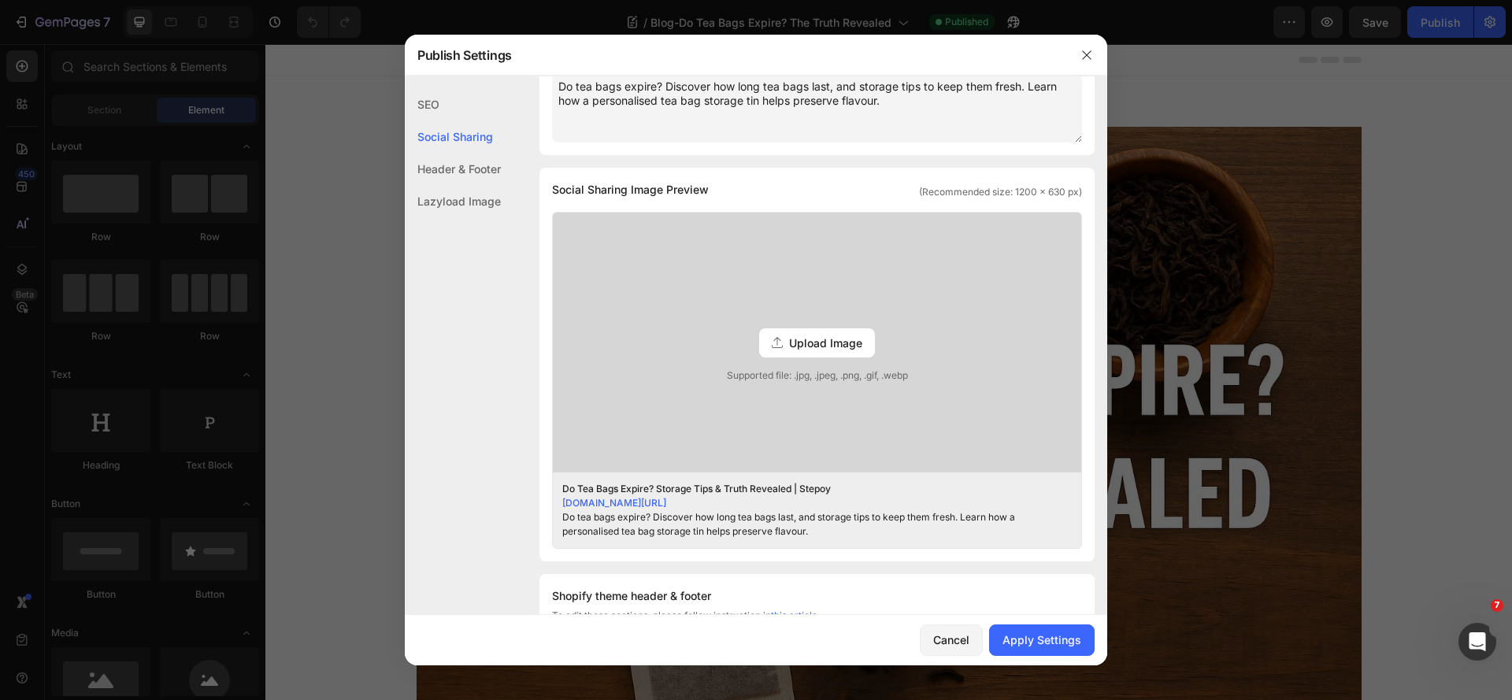
type textarea "Do tea bags expire? Discover how long tea bags last, and storage tips to keep t…"
click at [844, 338] on span "Upload Image" at bounding box center [825, 343] width 73 height 17
click at [0, 0] on input "Upload Image Supported file: .jpg, .jpeg, .png, .gif, .webp" at bounding box center [0, 0] width 0 height 0
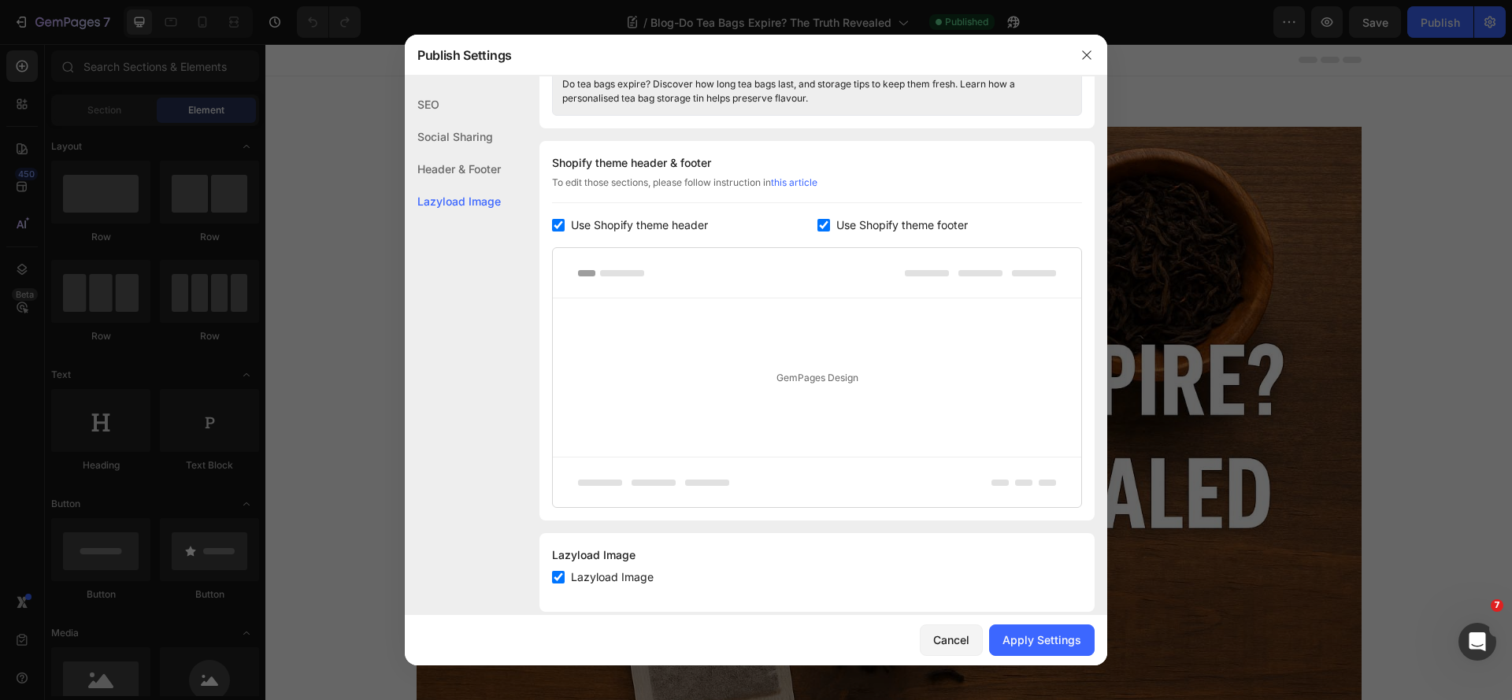
scroll to position [770, 0]
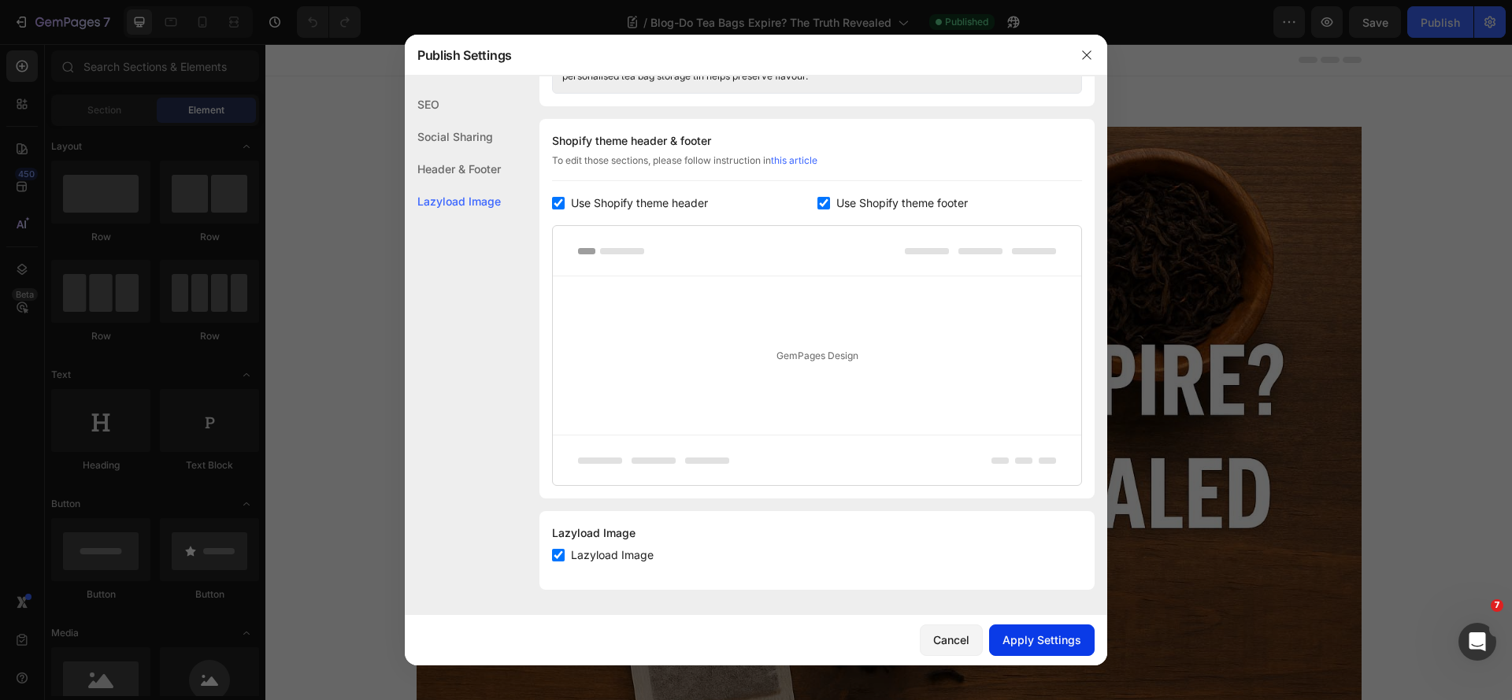
click at [1020, 644] on div "Apply Settings" at bounding box center [1042, 640] width 79 height 17
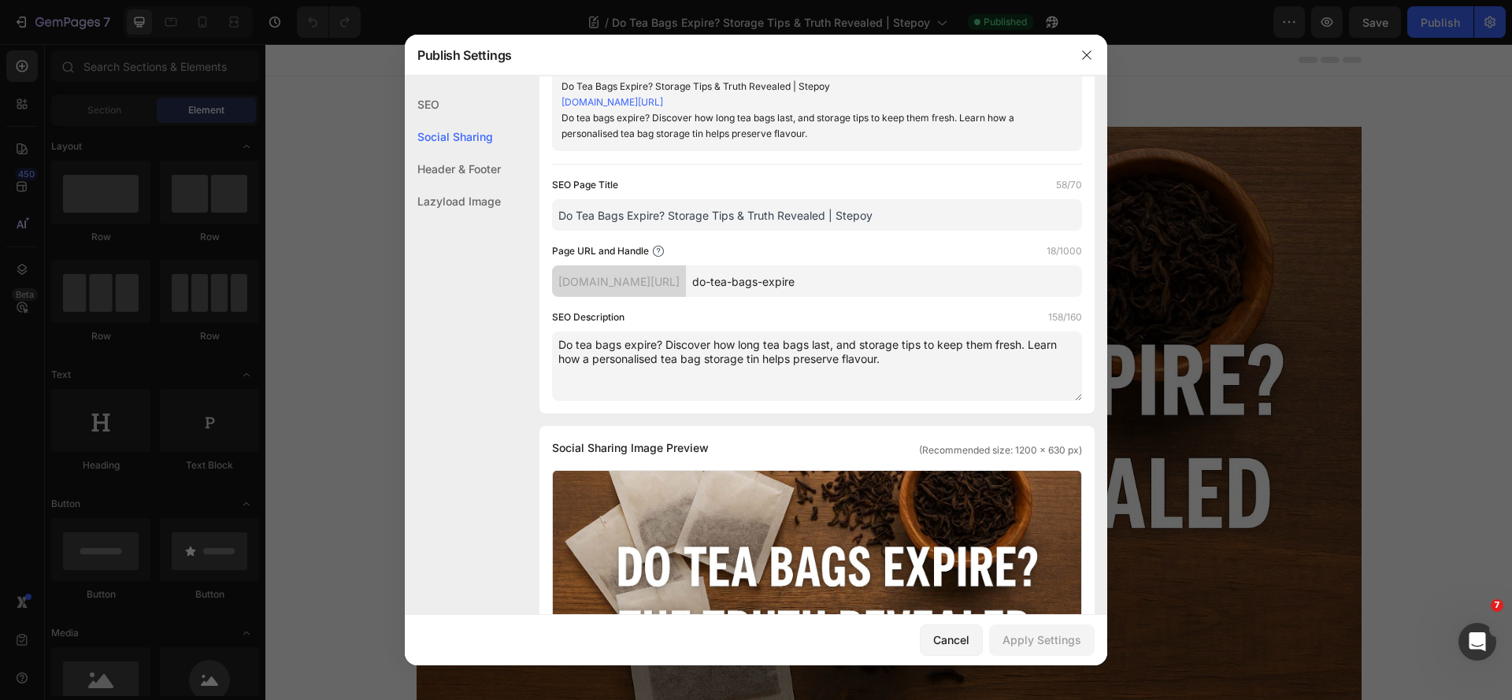
scroll to position [0, 0]
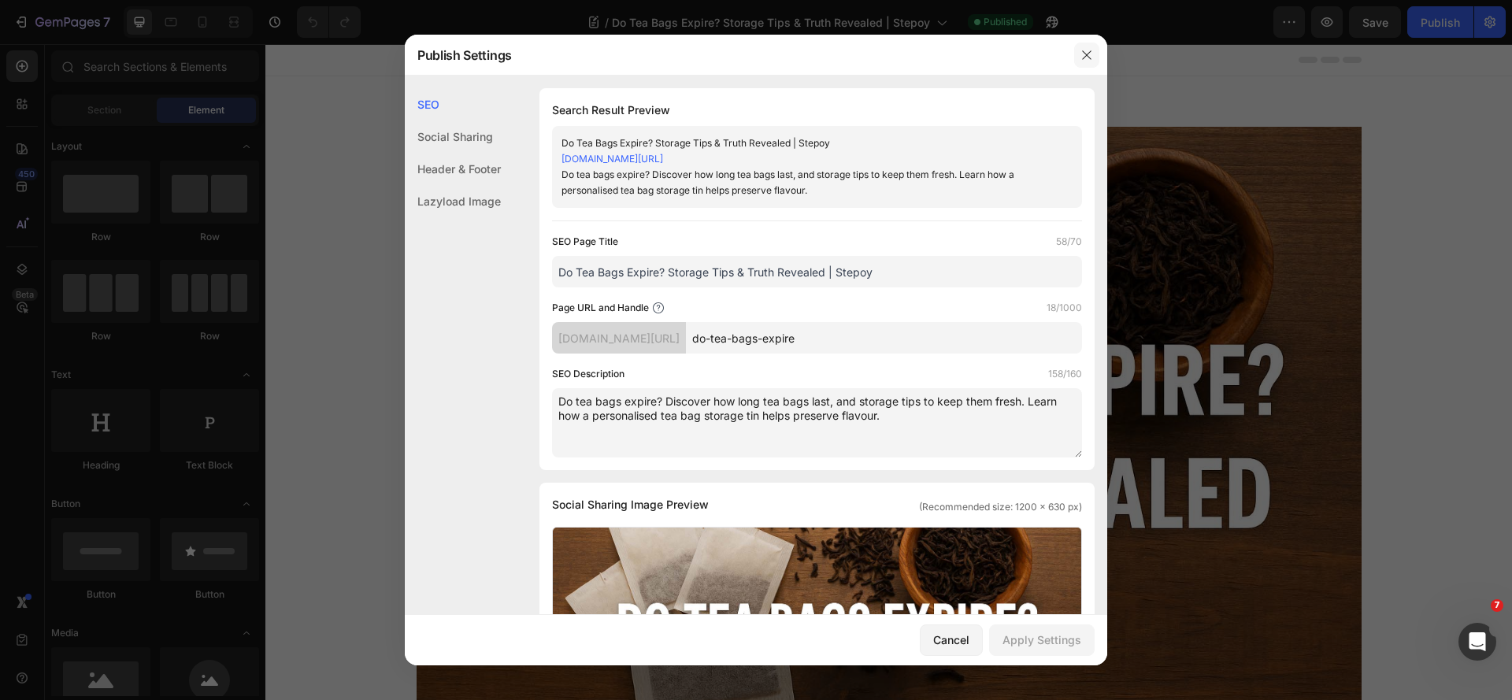
click at [1088, 58] on icon "button" at bounding box center [1087, 55] width 13 height 13
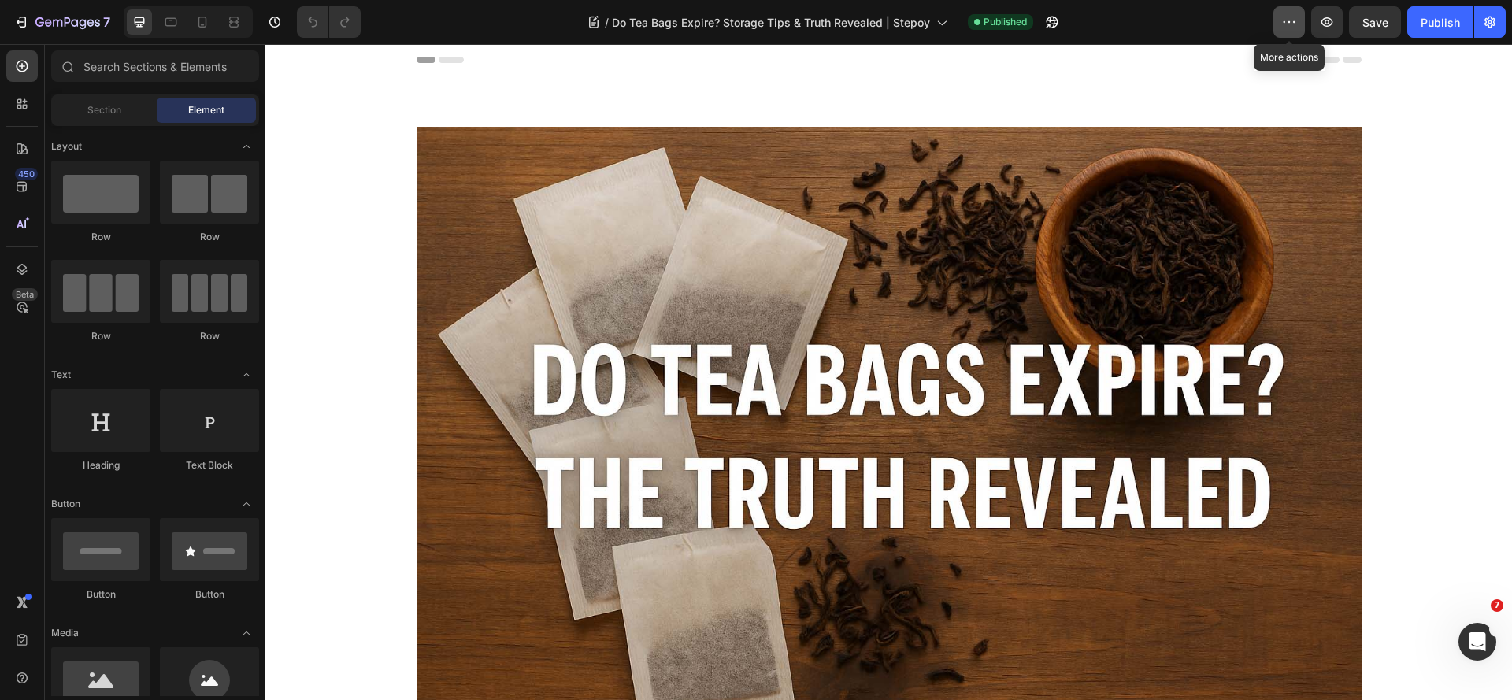
click at [1296, 26] on icon "button" at bounding box center [1289, 22] width 16 height 16
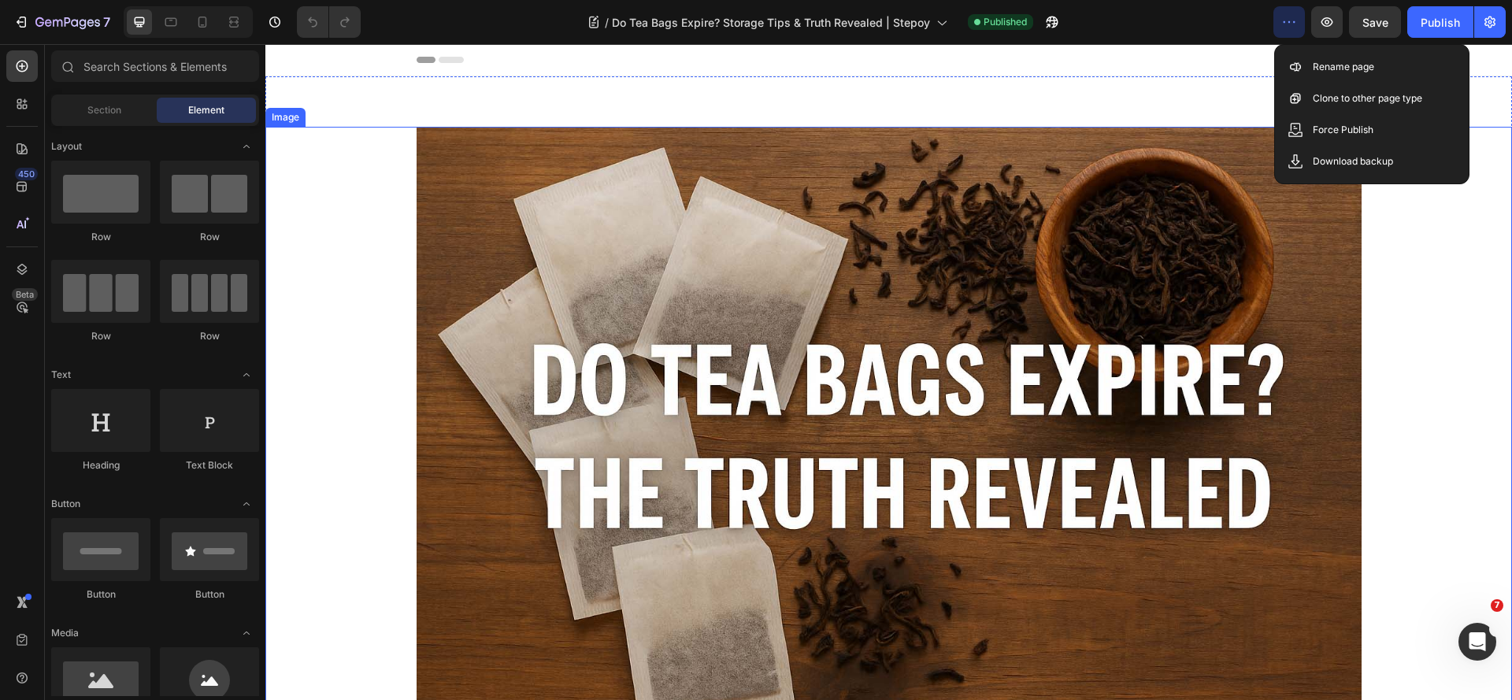
click at [1444, 254] on div at bounding box center [888, 442] width 1247 height 630
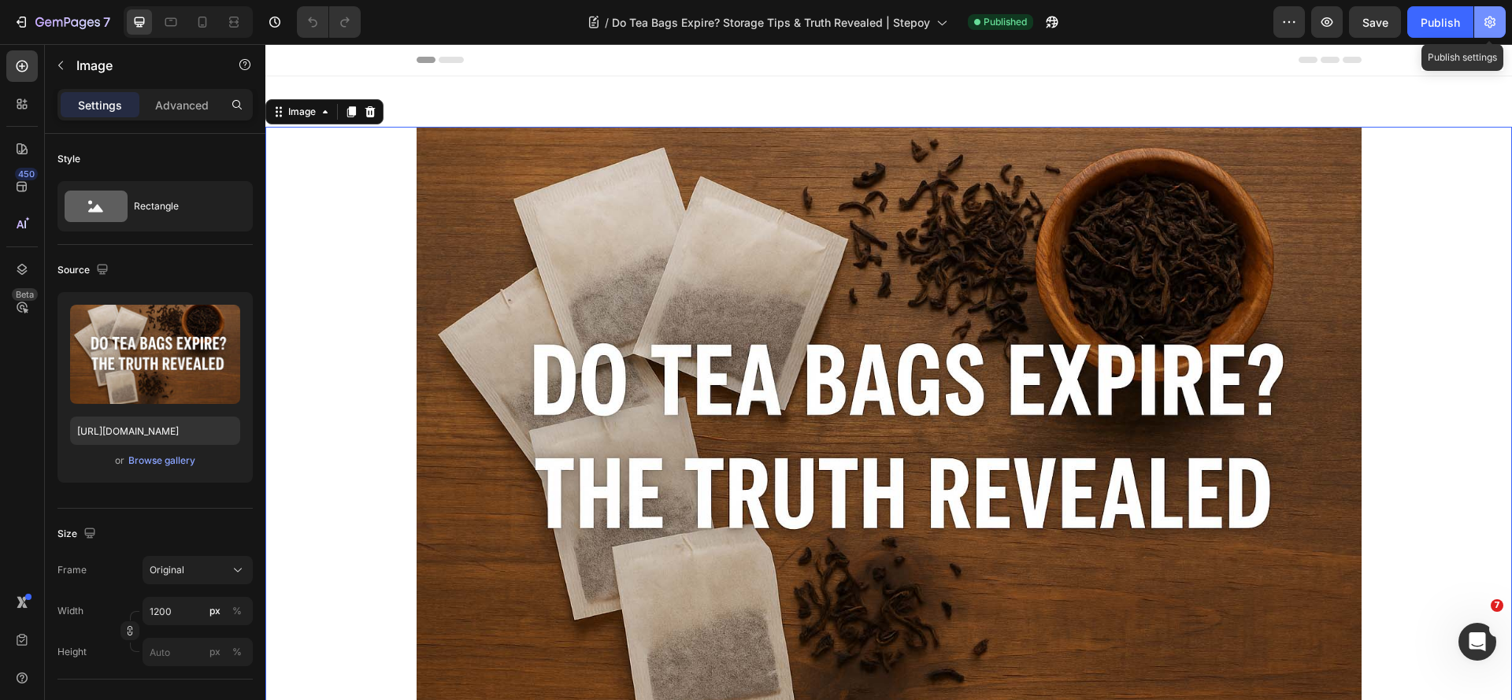
click at [1496, 28] on icon "button" at bounding box center [1490, 22] width 16 height 16
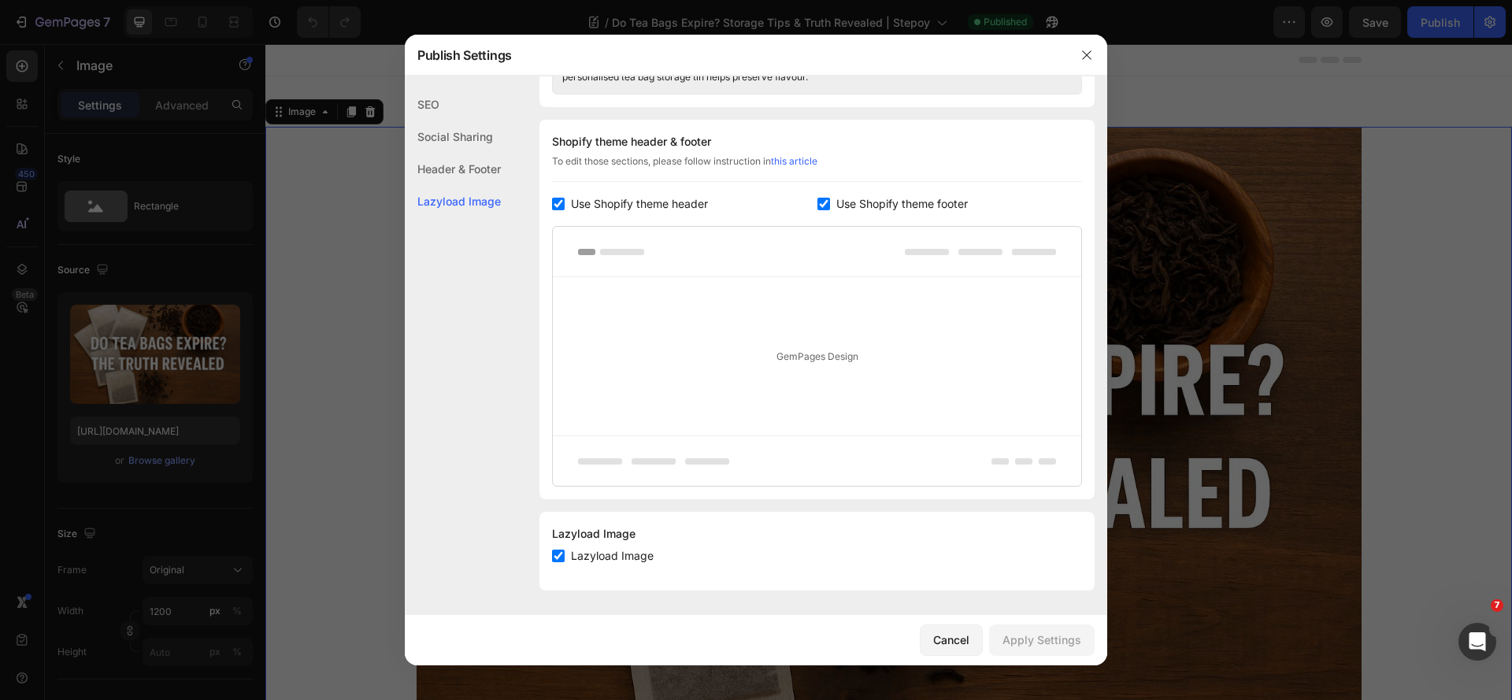
scroll to position [770, 0]
click at [1089, 61] on button "button" at bounding box center [1086, 55] width 25 height 25
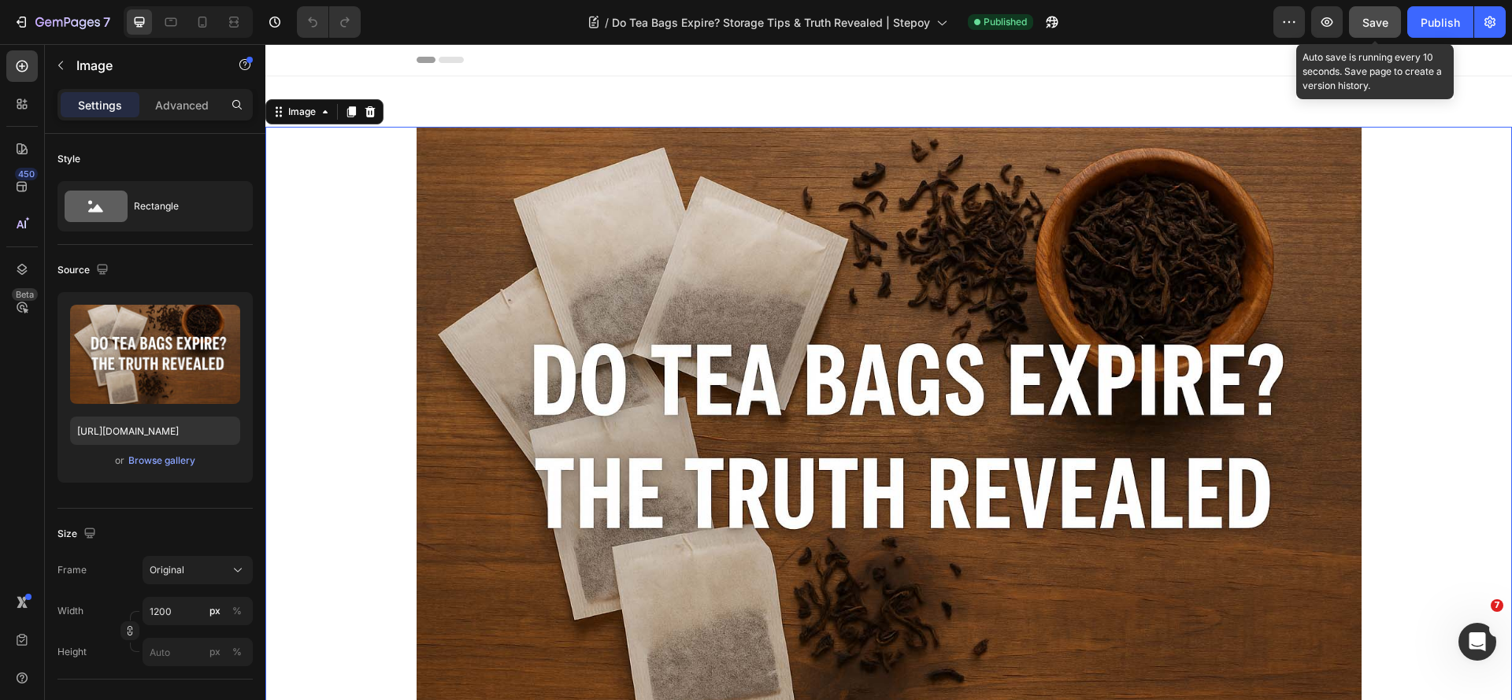
click at [1367, 27] on span "Save" at bounding box center [1375, 22] width 26 height 13
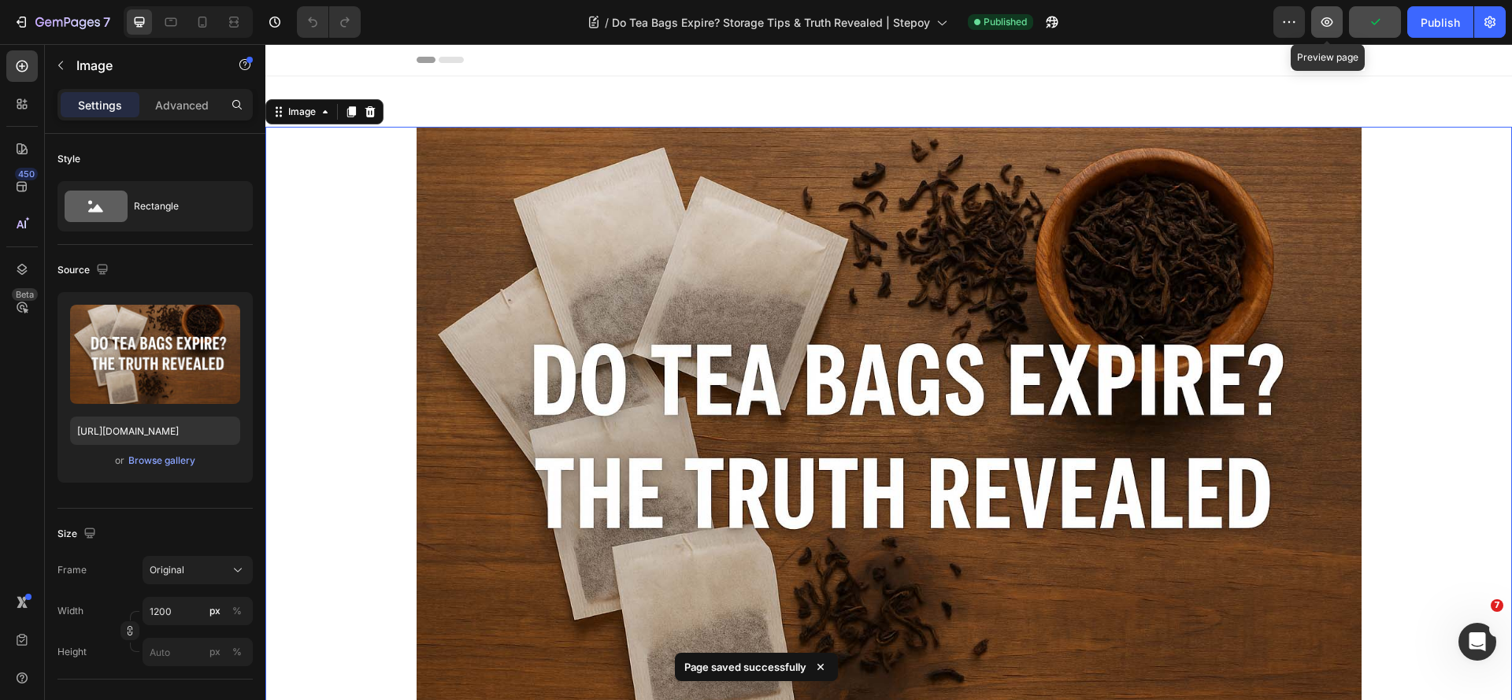
click at [1331, 20] on icon "button" at bounding box center [1328, 21] width 12 height 9
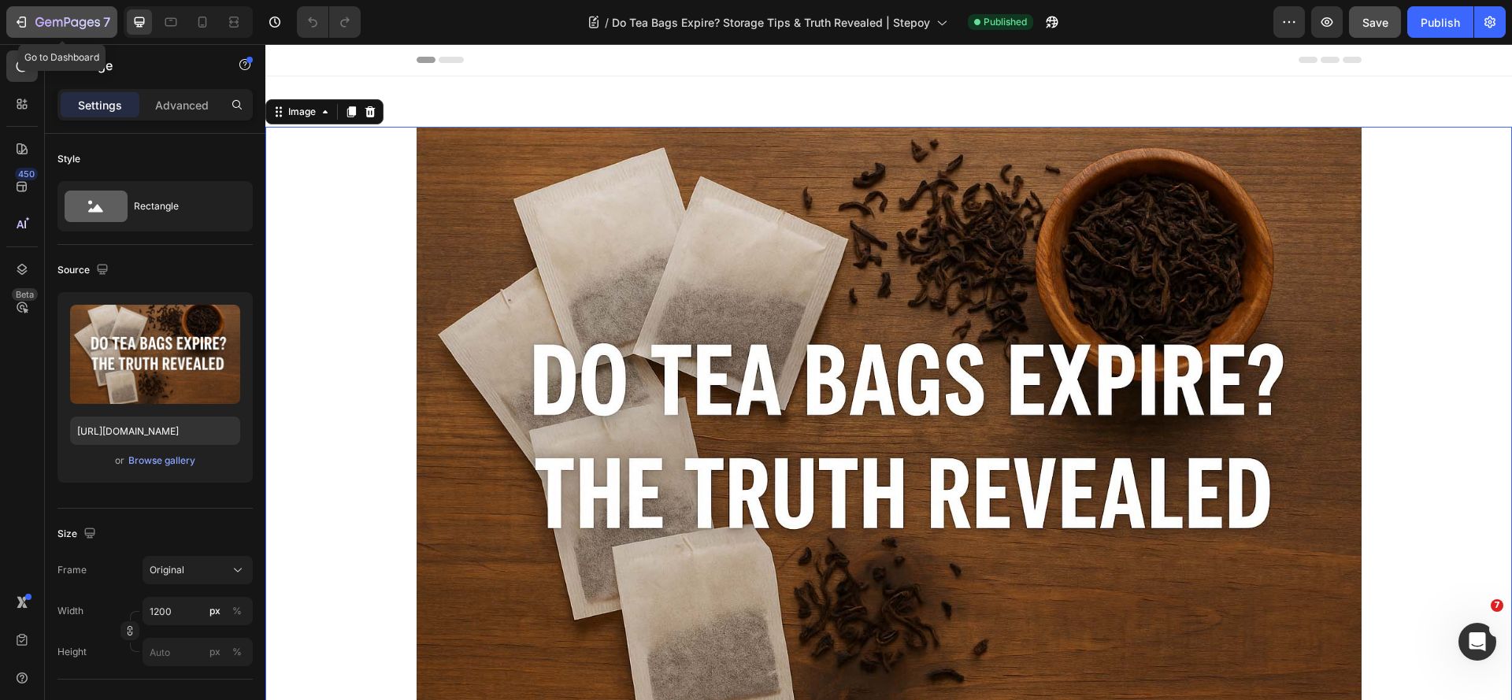
click at [35, 22] on icon "button" at bounding box center [67, 23] width 65 height 13
